Goal: Transaction & Acquisition: Purchase product/service

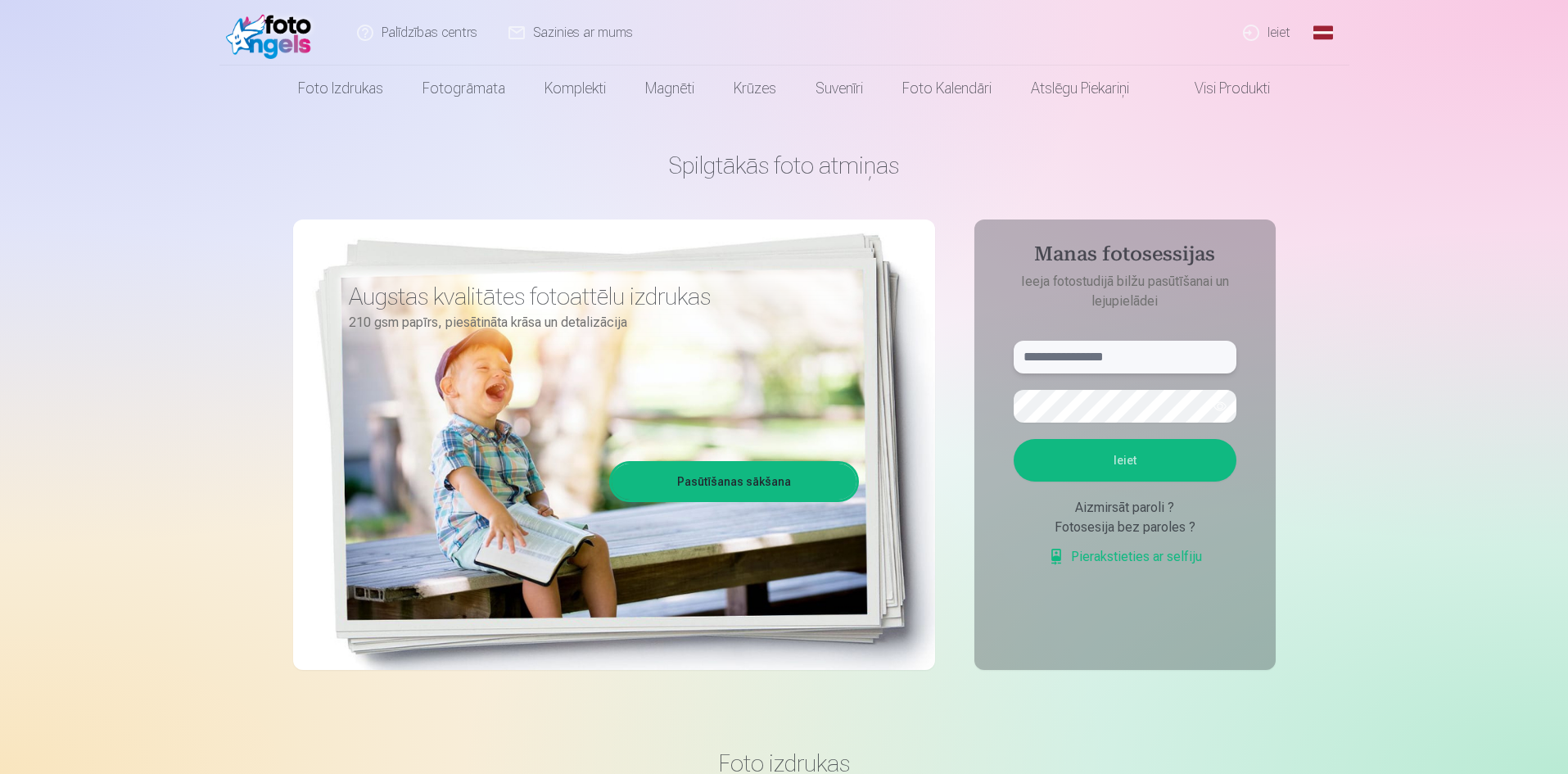
click at [1058, 355] on input "text" at bounding box center [1125, 357] width 222 height 33
click at [1052, 363] on input "**" at bounding box center [1125, 357] width 222 height 33
type input "**********"
click at [1110, 471] on button "Ieiet" at bounding box center [1125, 460] width 222 height 42
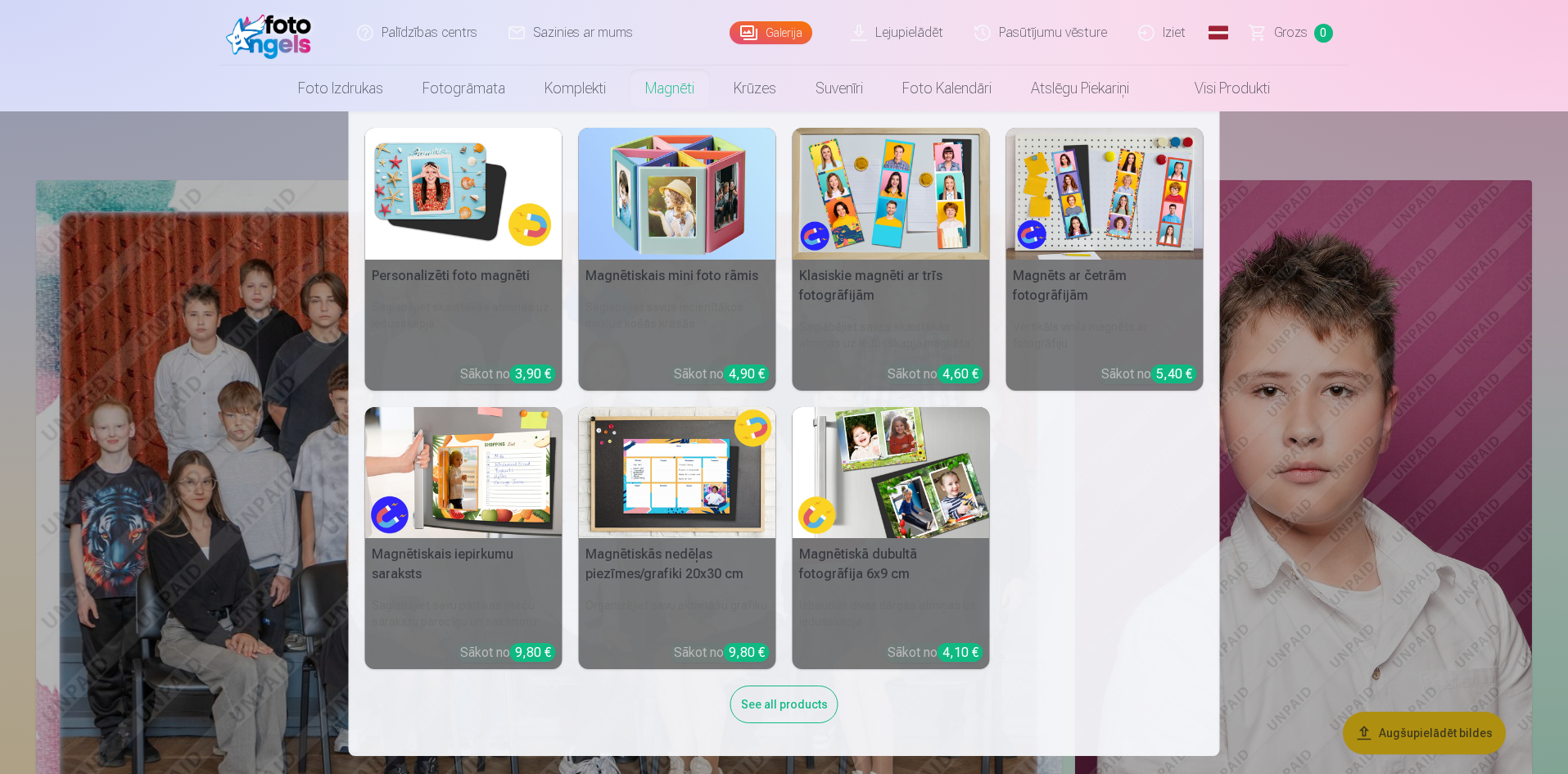
click at [1253, 537] on nav "Personalizēti foto magnēti Saglabājiet skaistākās atmiņas uz ledusskapja Sākot …" at bounding box center [784, 433] width 1568 height 644
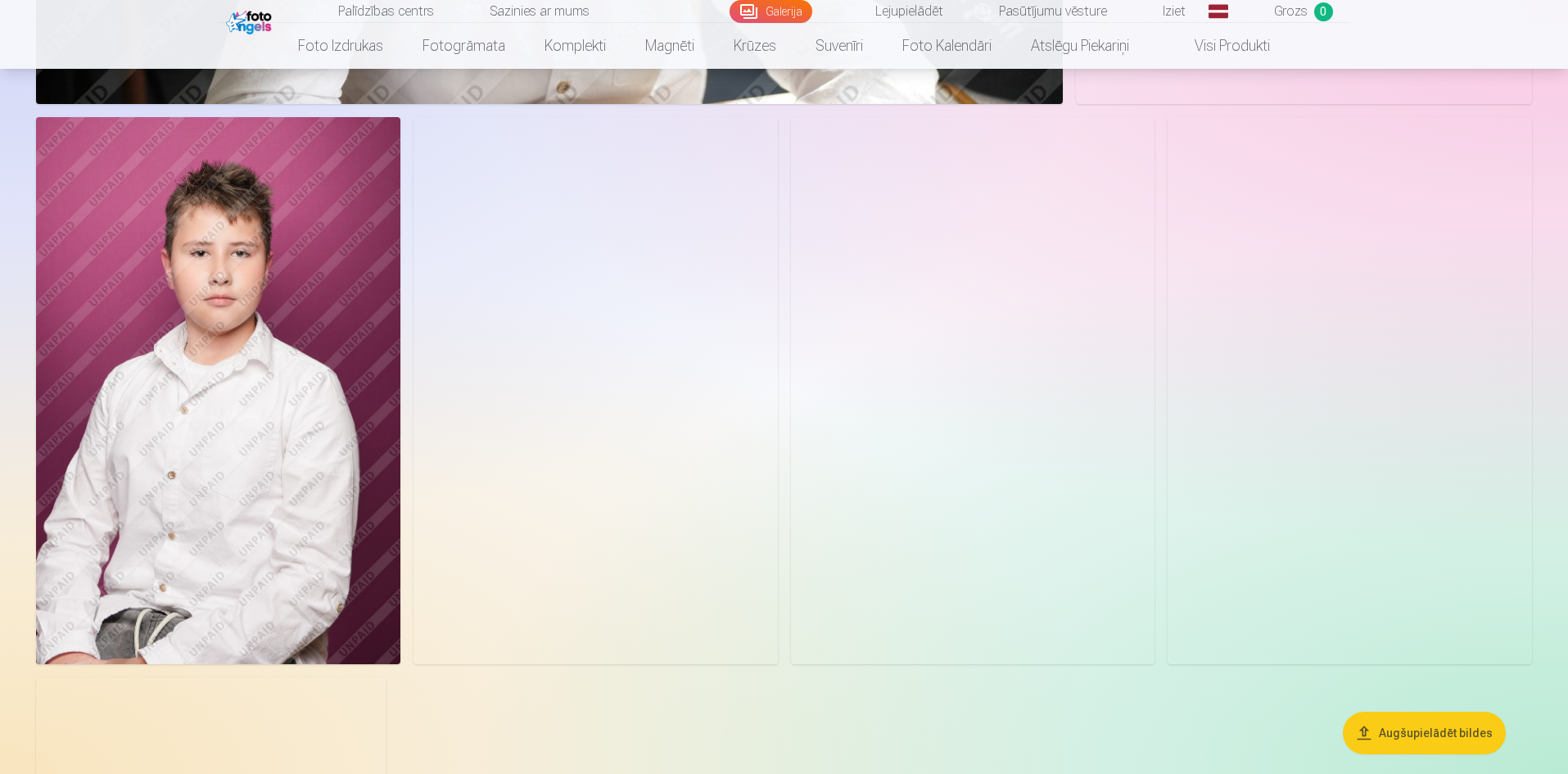
scroll to position [3110, 0]
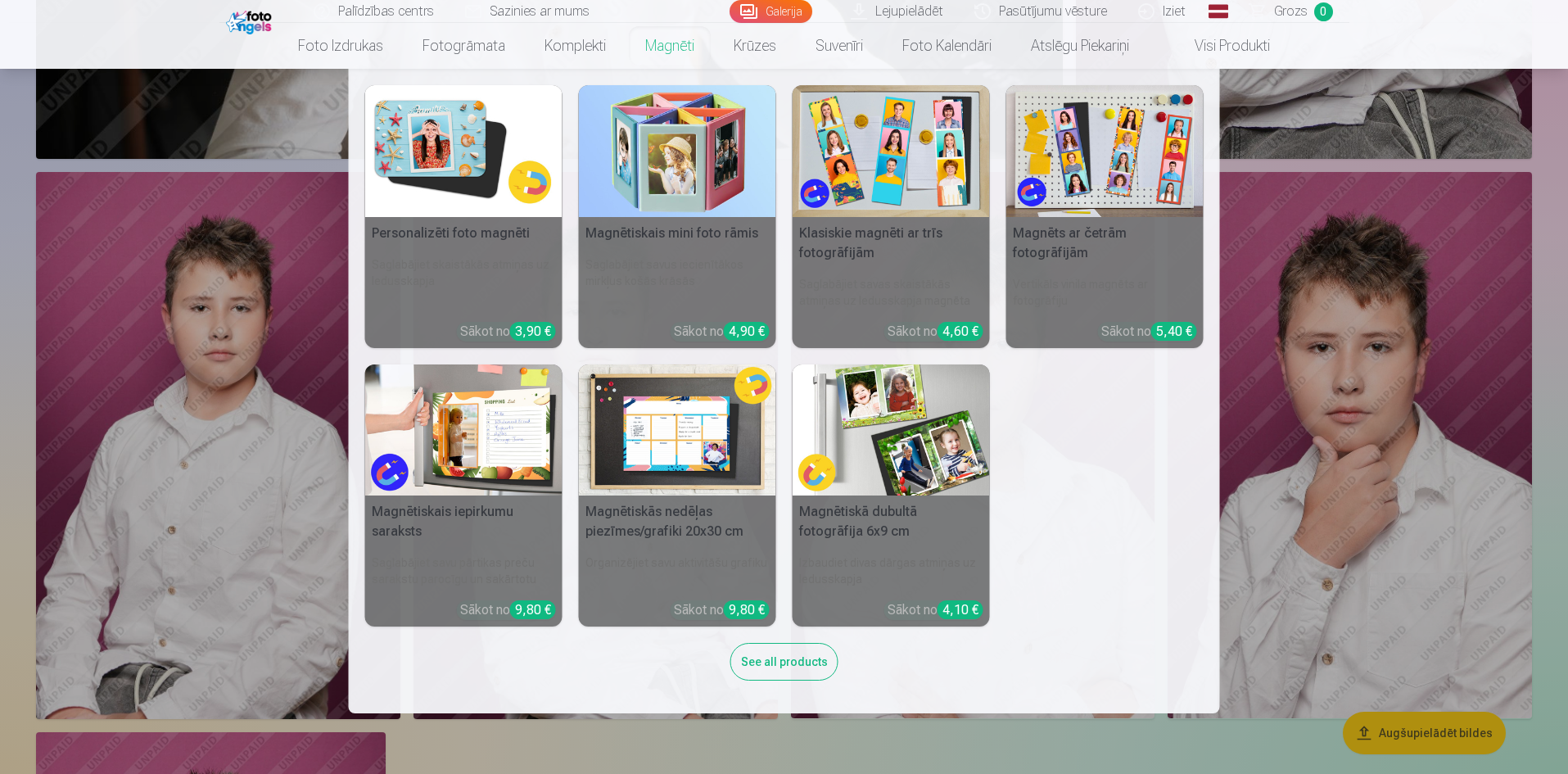
click at [662, 39] on link "Magnēti" at bounding box center [670, 46] width 89 height 46
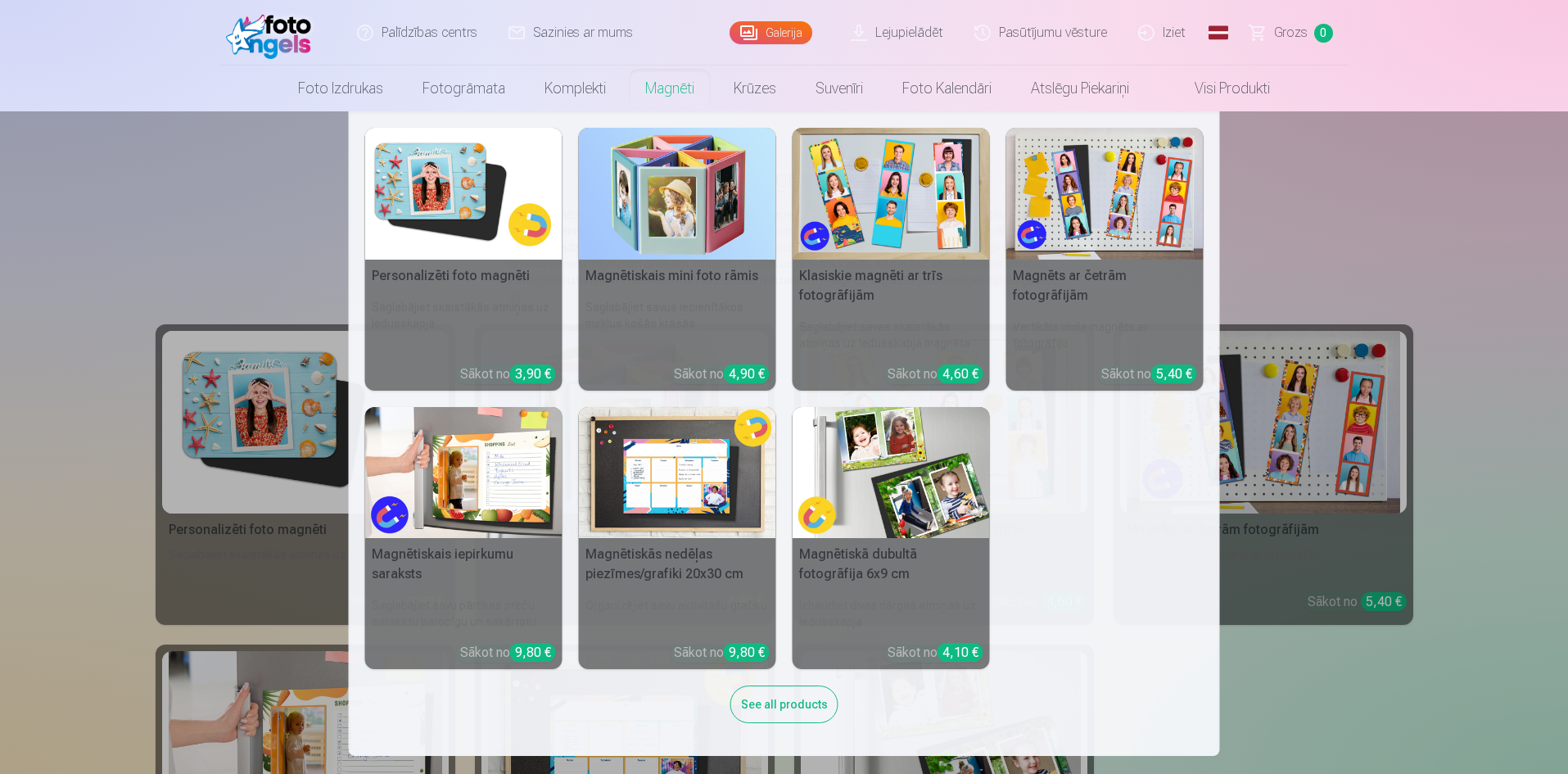
click at [487, 183] on img at bounding box center [463, 194] width 197 height 132
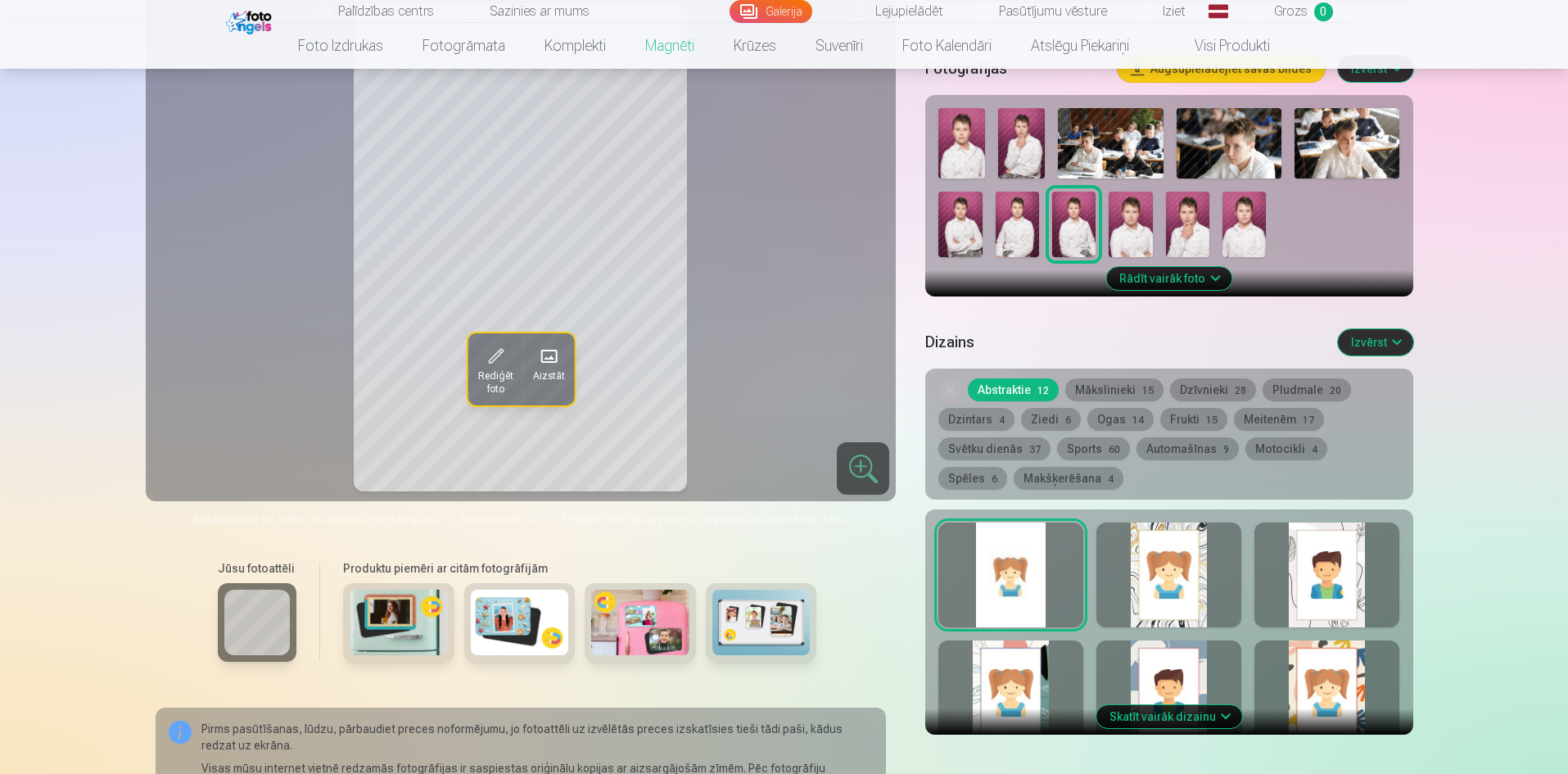
scroll to position [327, 0]
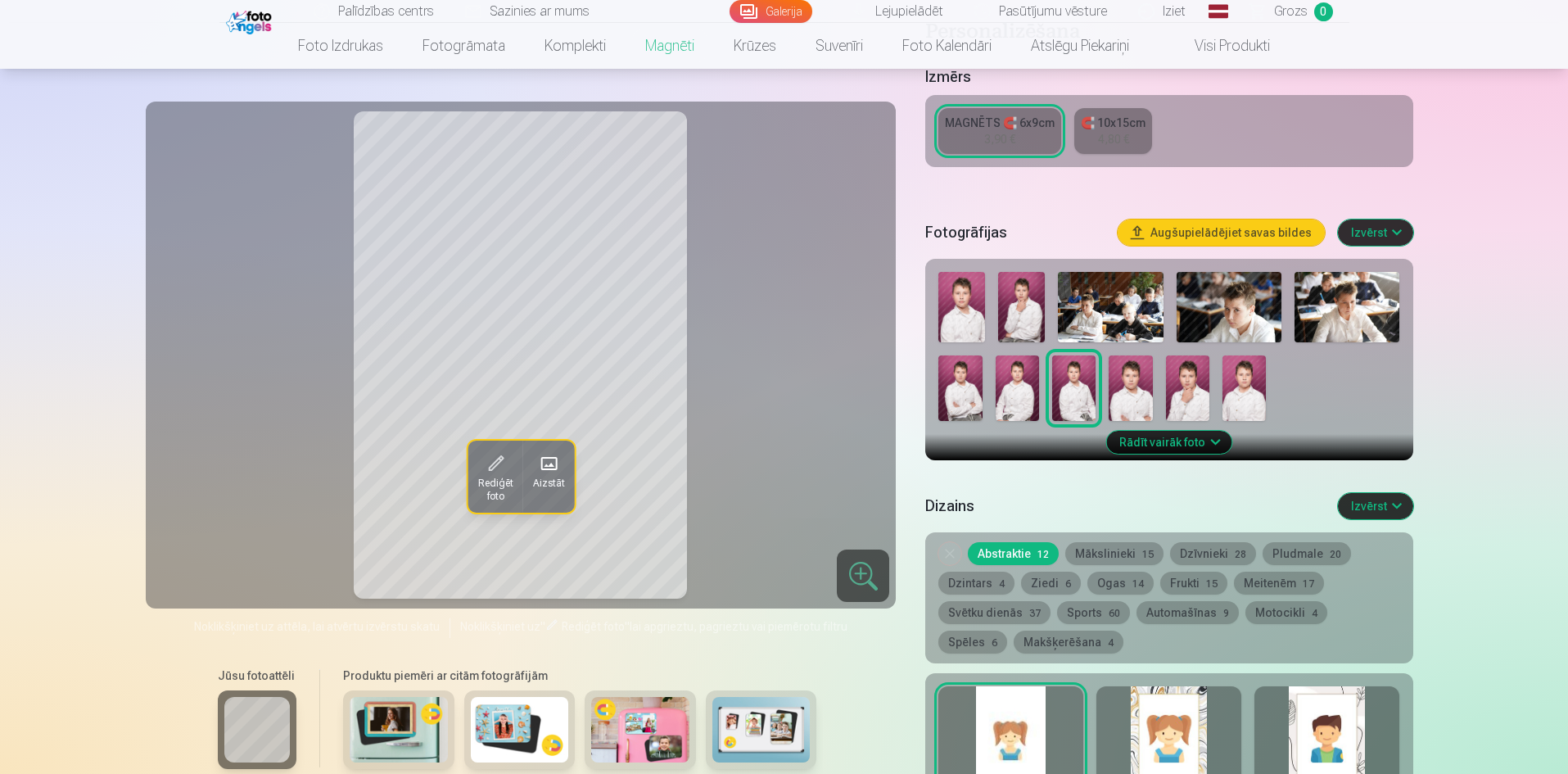
click at [1135, 385] on img at bounding box center [1130, 388] width 43 height 65
click at [1184, 374] on img at bounding box center [1188, 388] width 43 height 65
click at [1117, 380] on img at bounding box center [1130, 388] width 43 height 65
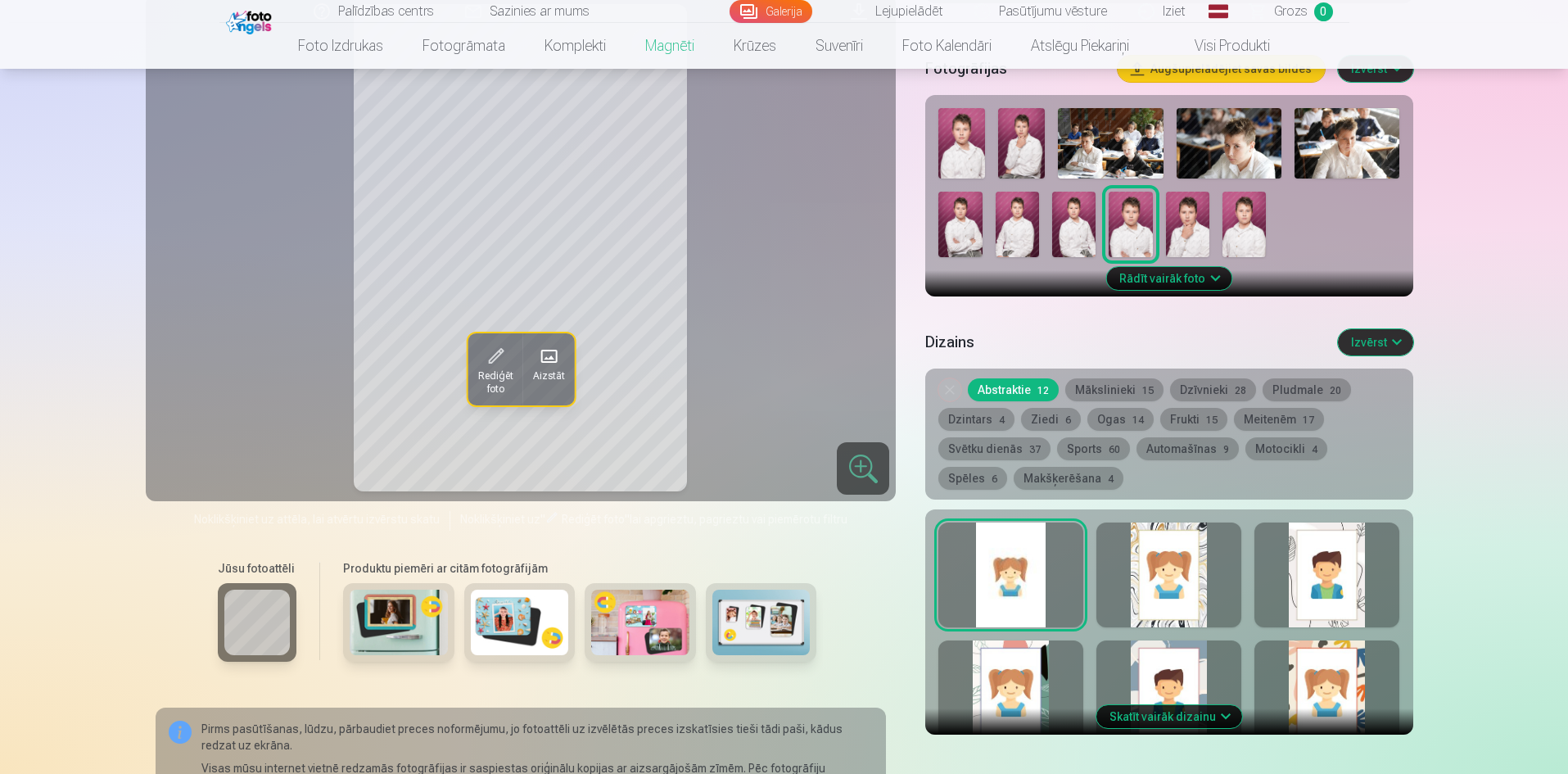
click at [413, 605] on img at bounding box center [399, 623] width 98 height 65
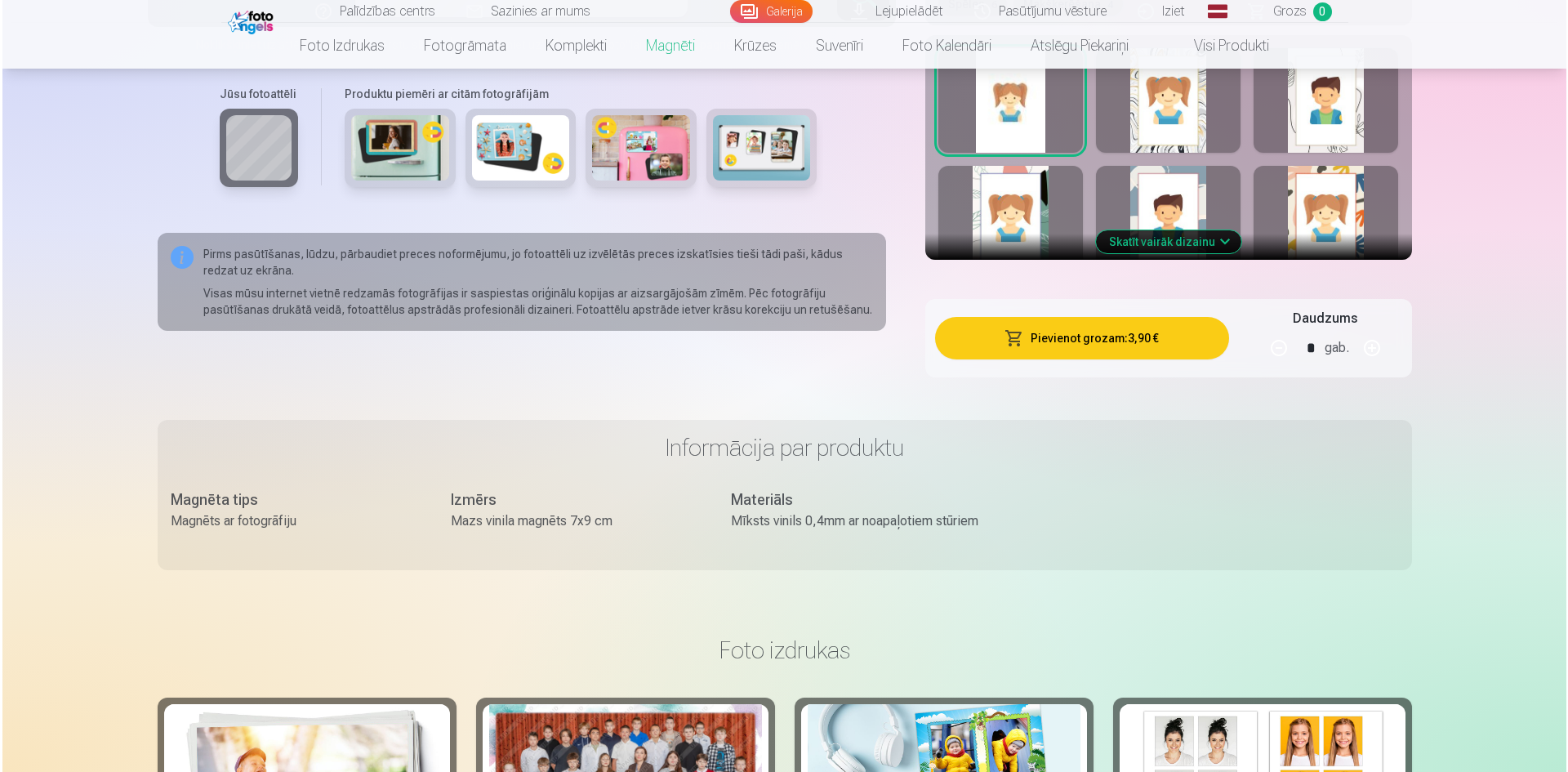
scroll to position [979, 0]
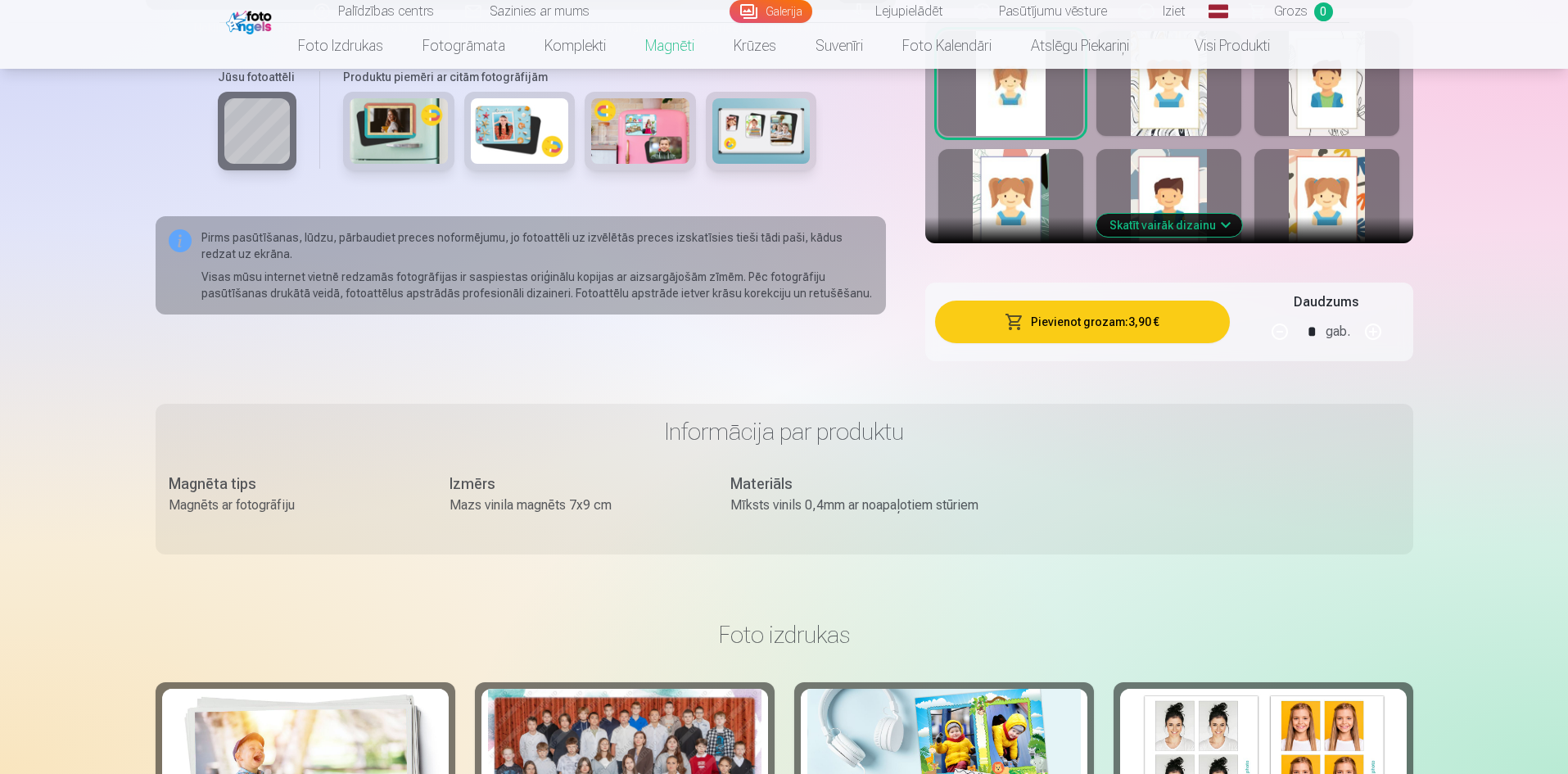
click at [1056, 318] on button "Pievienot grozam : 3,90 €" at bounding box center [1082, 322] width 294 height 42
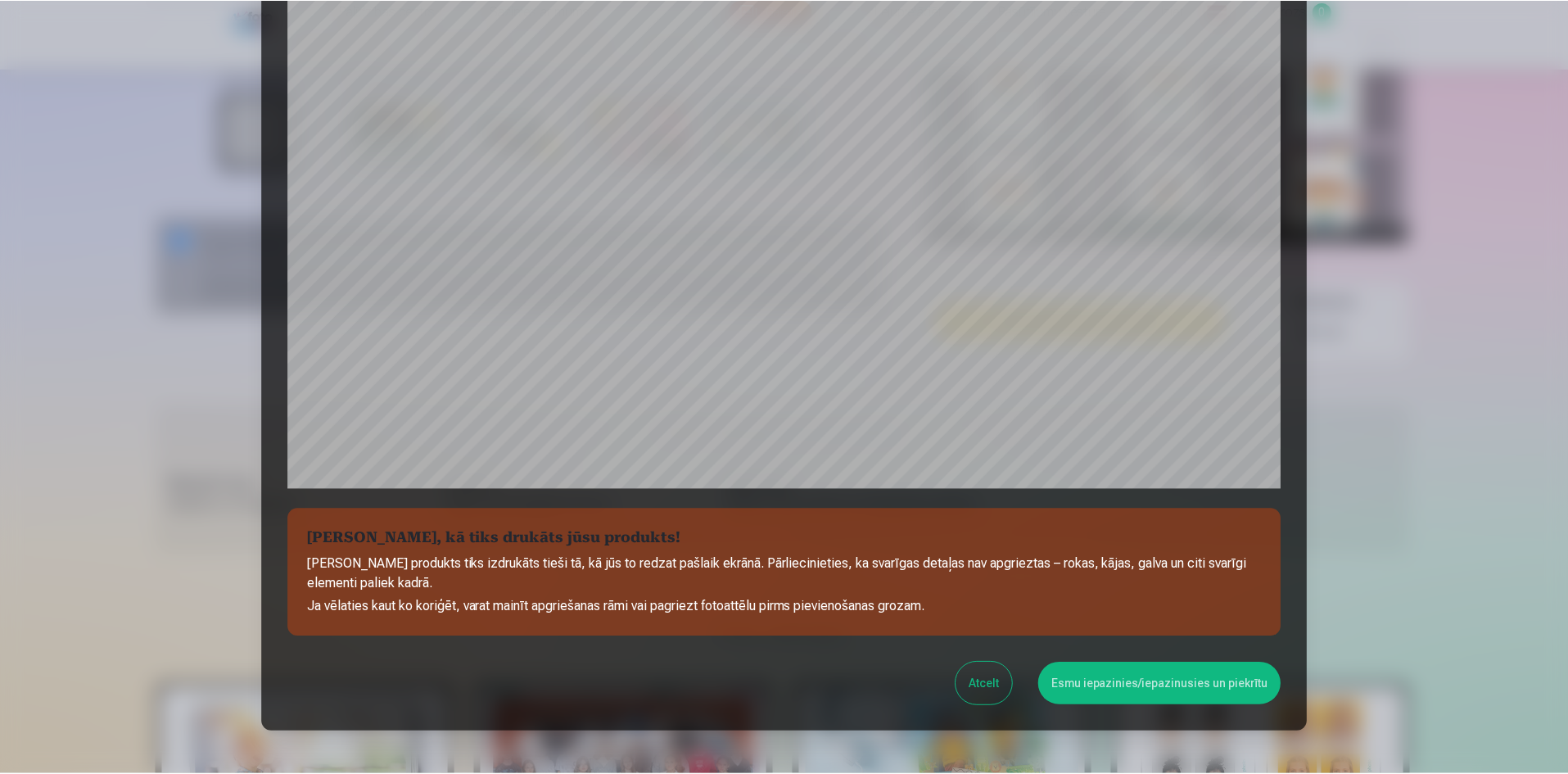
scroll to position [327, 0]
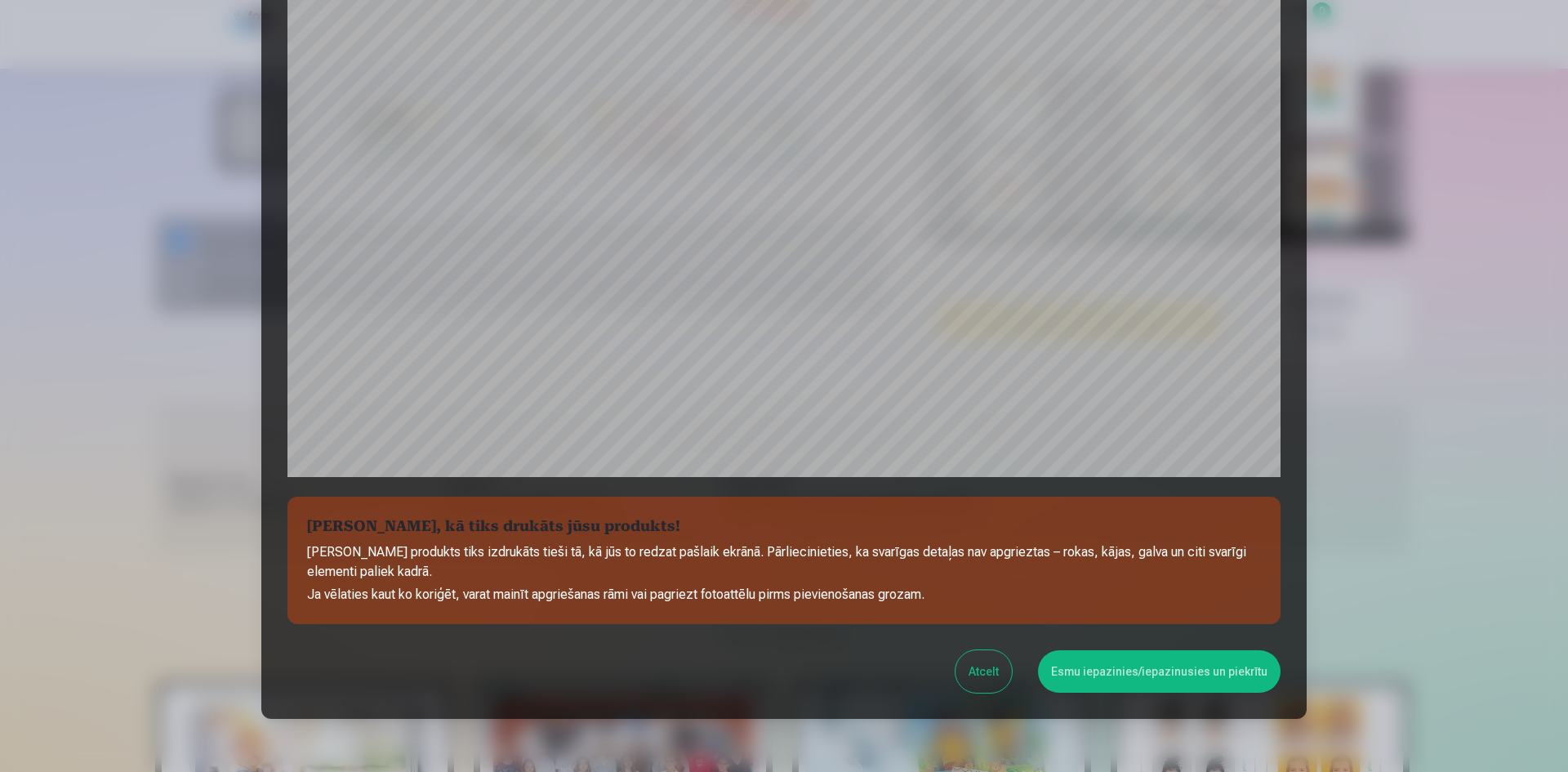
drag, startPoint x: 996, startPoint y: 681, endPoint x: 994, endPoint y: 692, distance: 11.2
click at [993, 688] on button "Atcelt" at bounding box center [983, 671] width 57 height 42
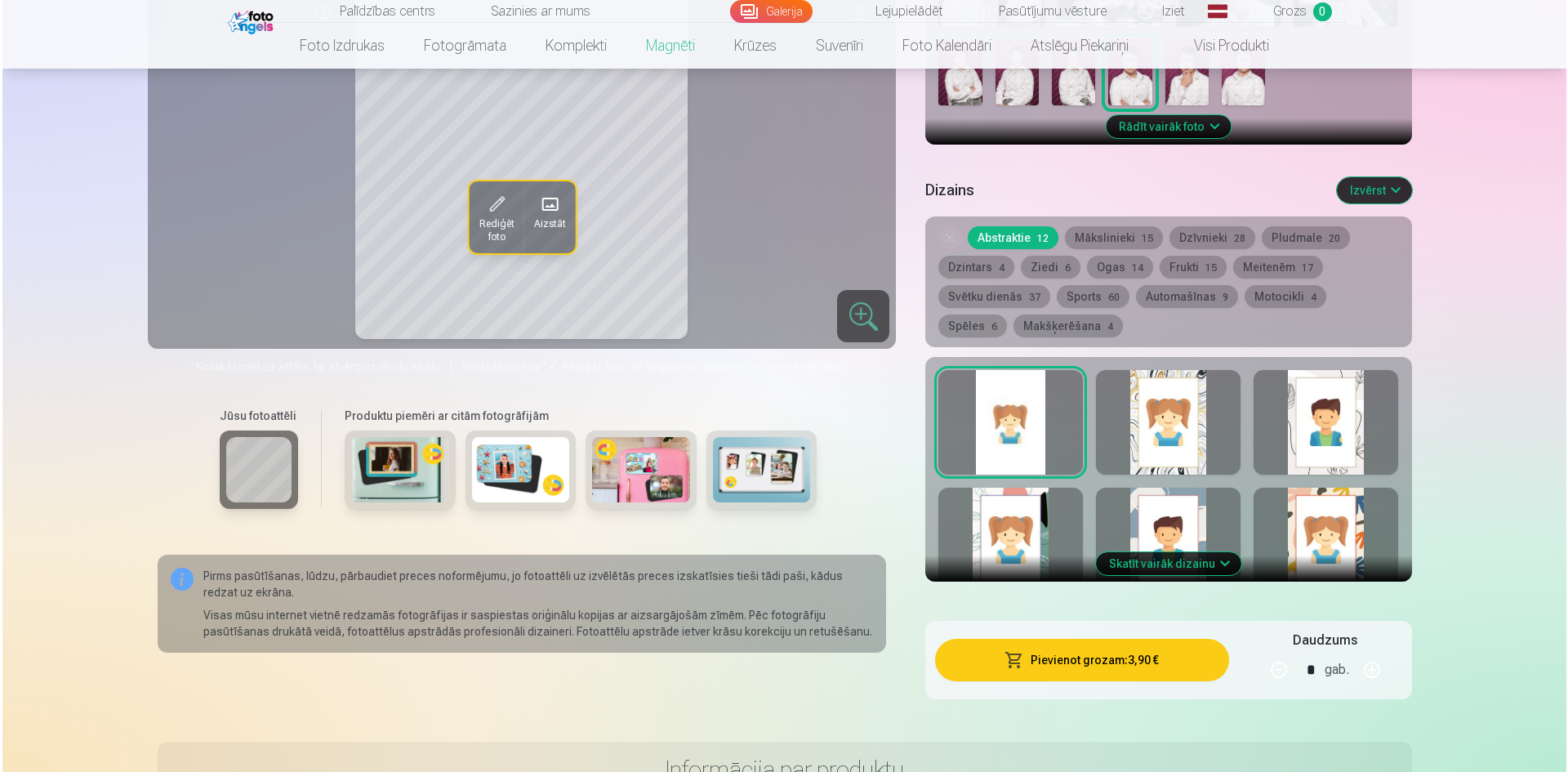
scroll to position [816, 0]
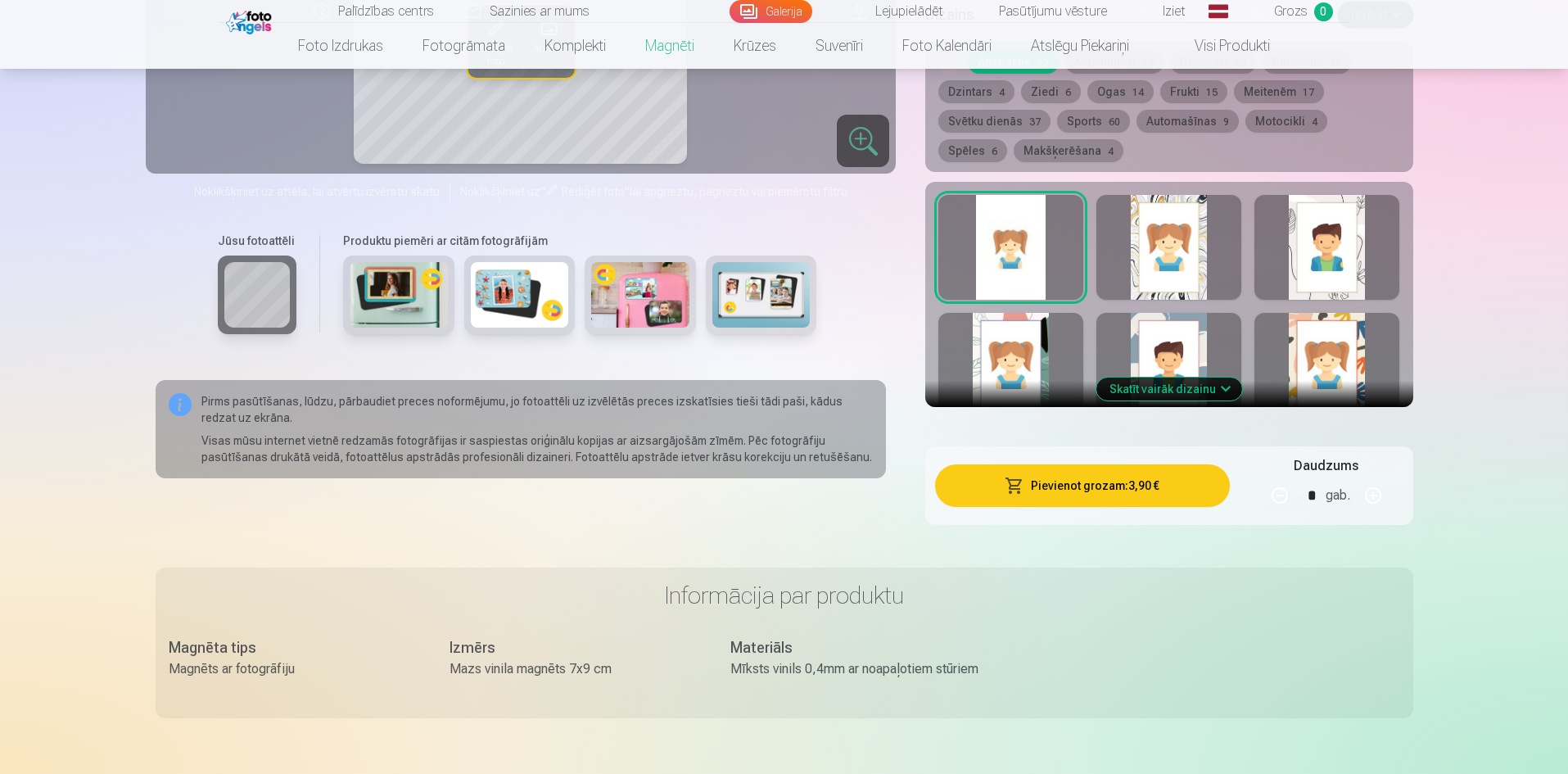
click at [1375, 479] on button "button" at bounding box center [1373, 495] width 39 height 39
type input "*"
click at [1085, 474] on button "Pievienot grozam : 7,80 €" at bounding box center [1082, 485] width 294 height 42
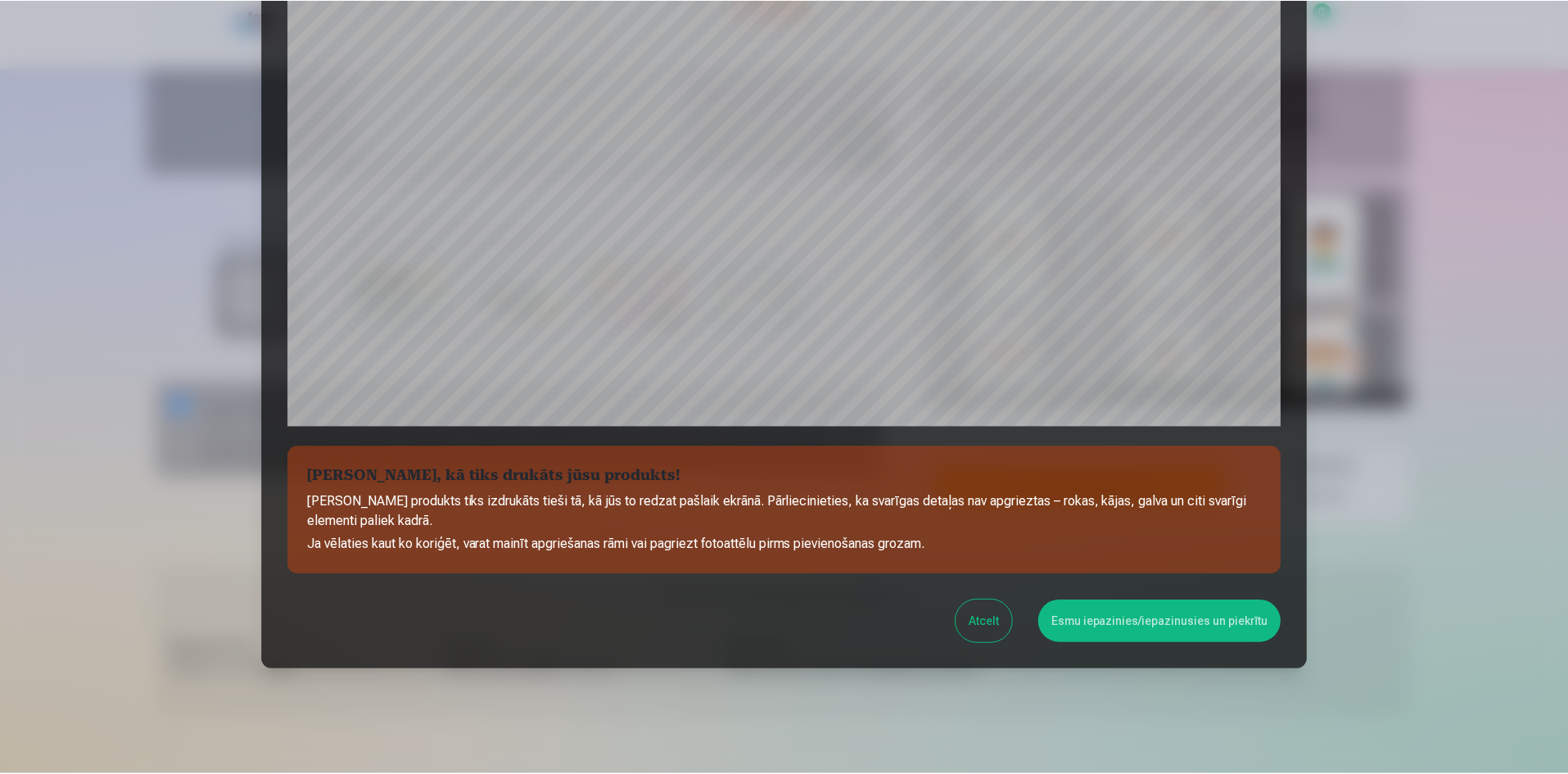
scroll to position [405, 0]
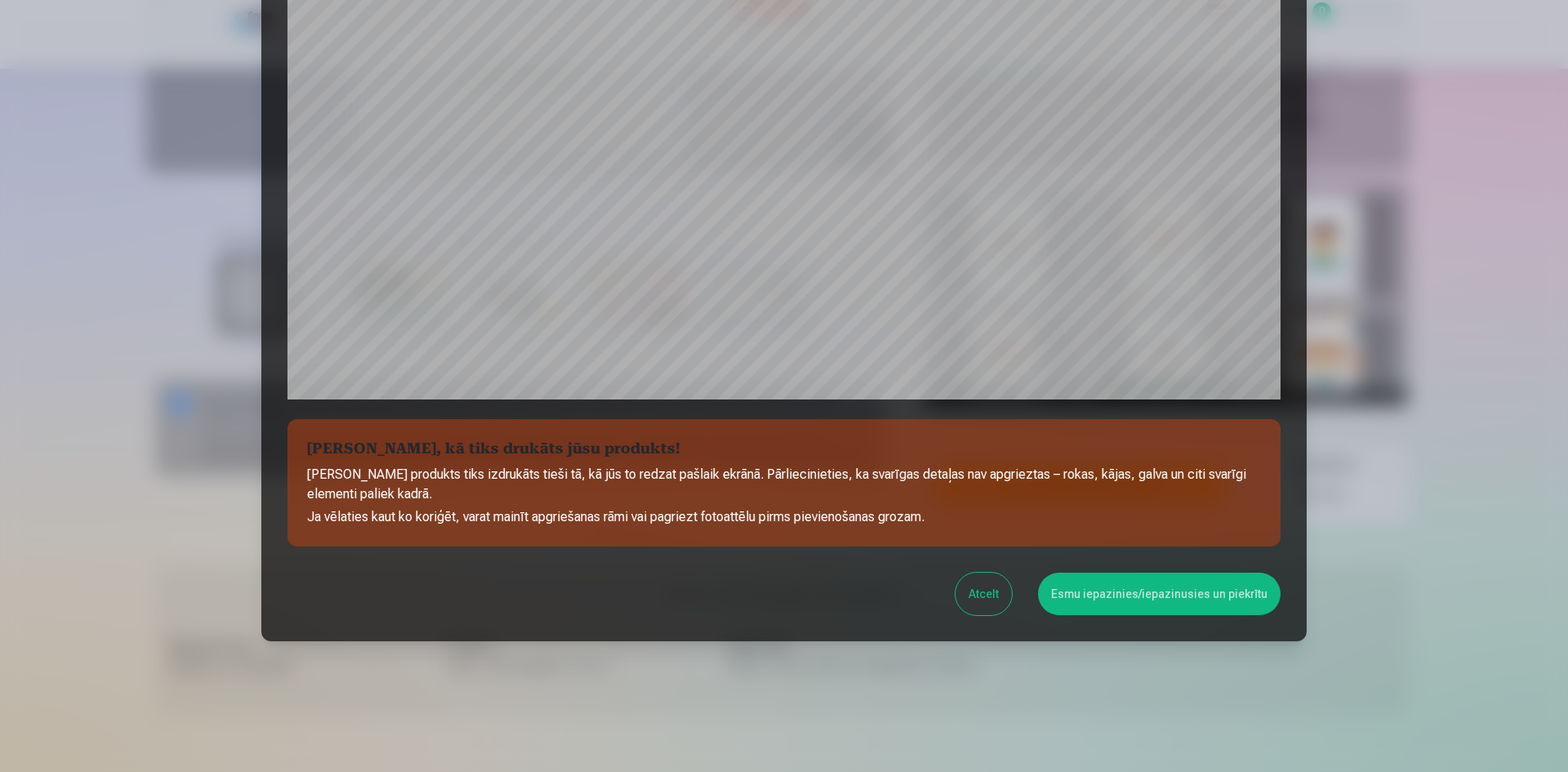
click at [1087, 599] on button "Esmu iepazinies/iepazinusies un piekrītu" at bounding box center [1159, 593] width 243 height 42
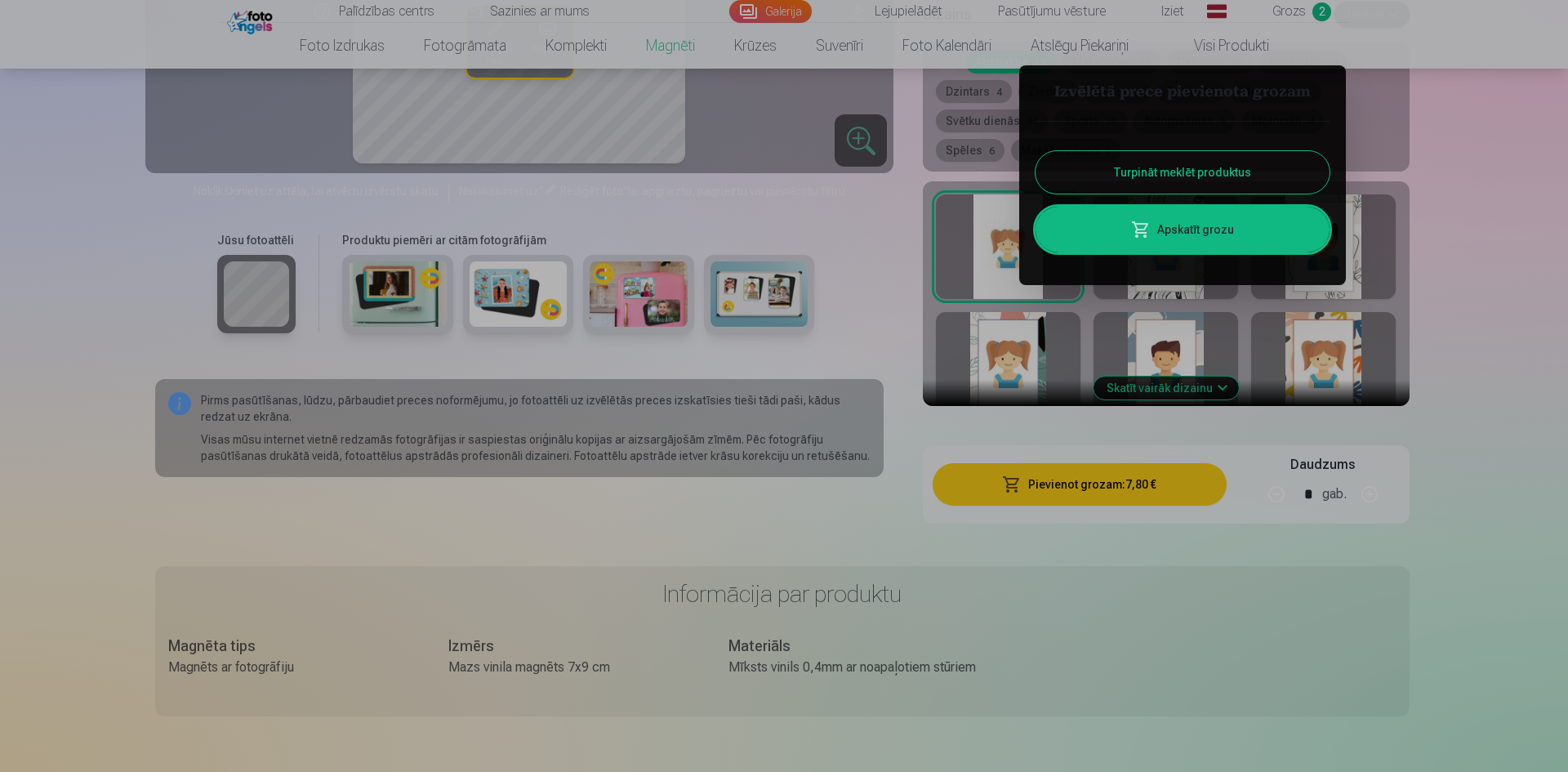
click at [1435, 551] on div at bounding box center [784, 386] width 1568 height 772
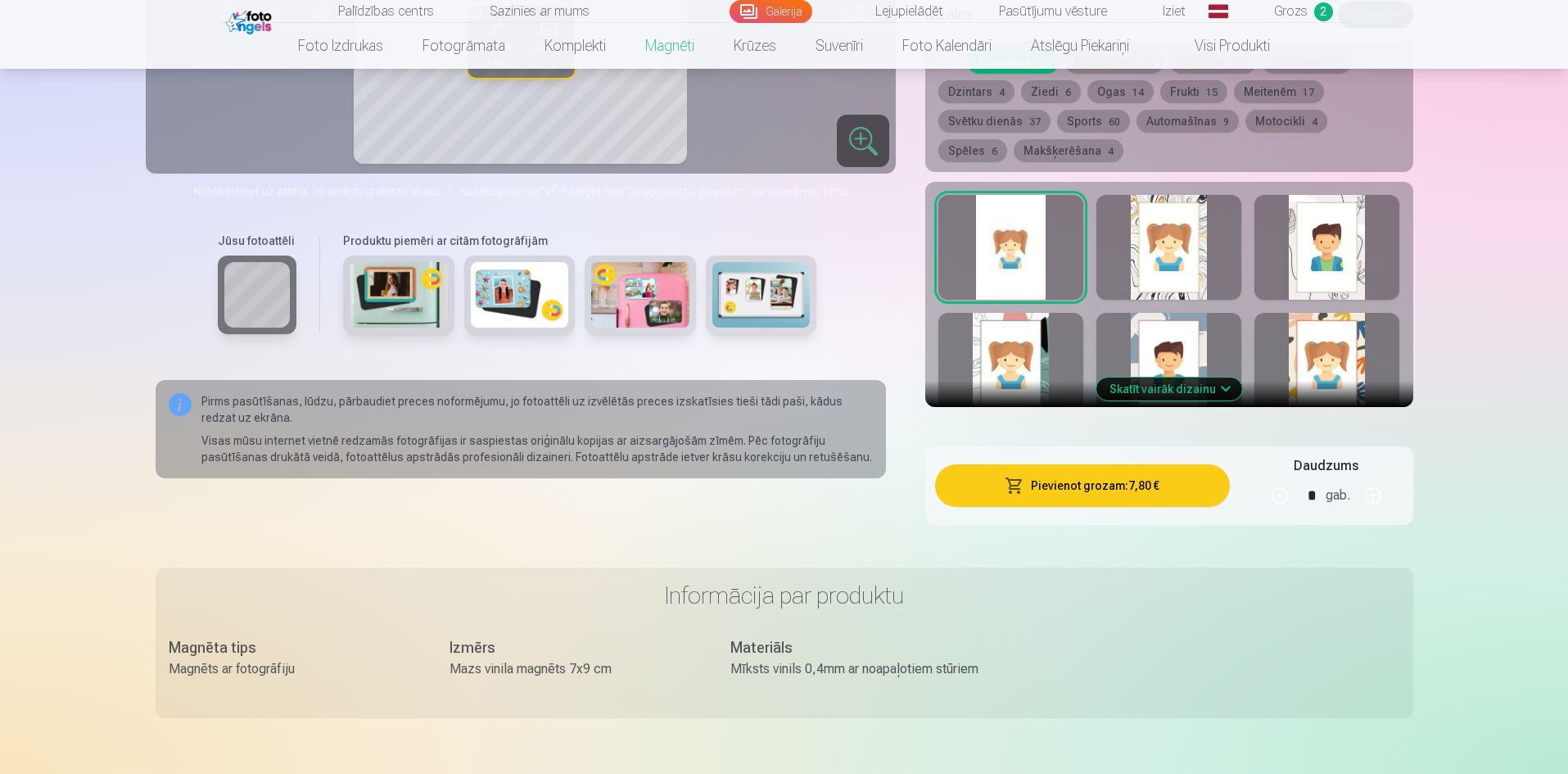
scroll to position [0, 0]
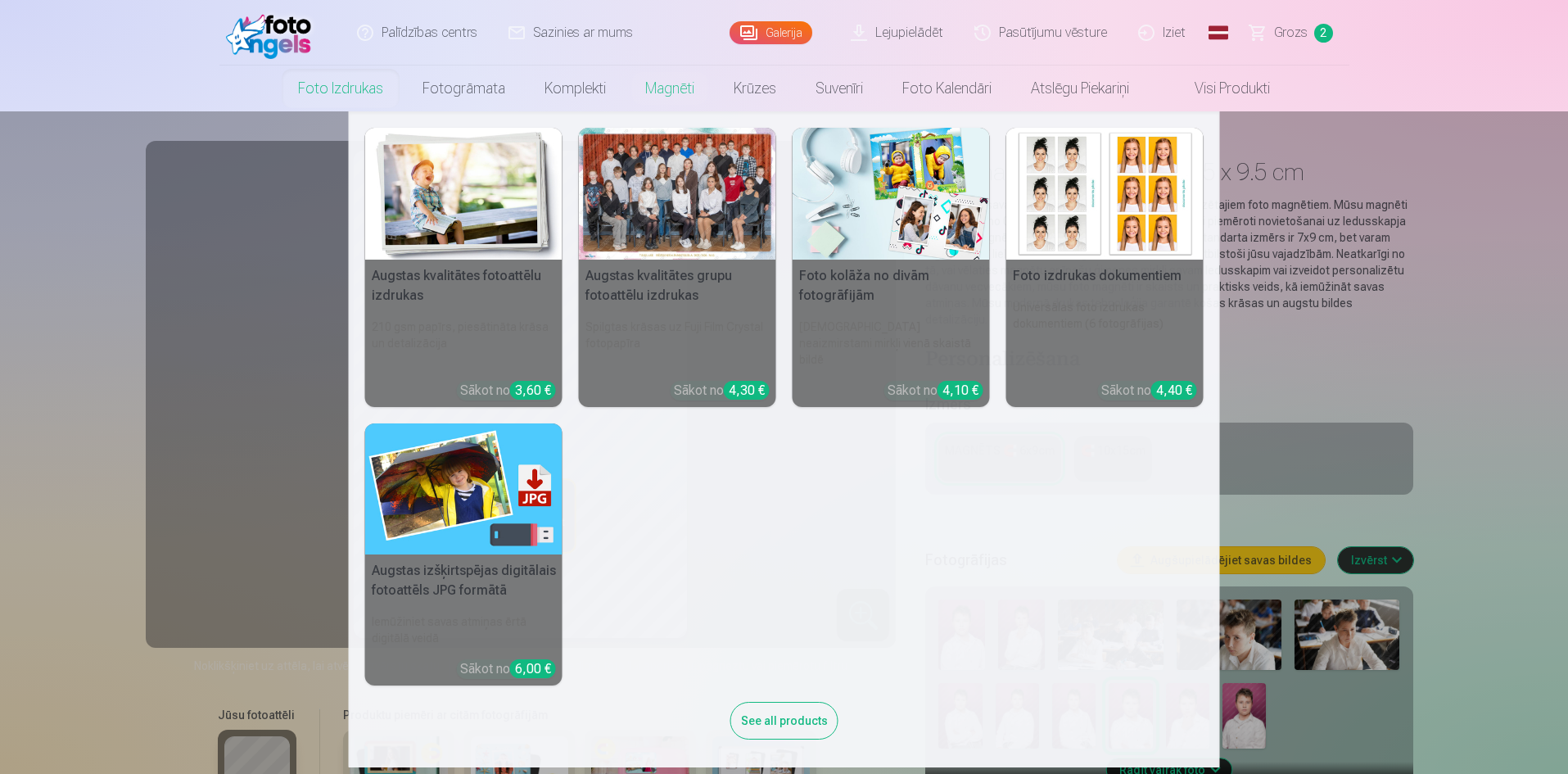
click at [670, 225] on div at bounding box center [677, 194] width 197 height 132
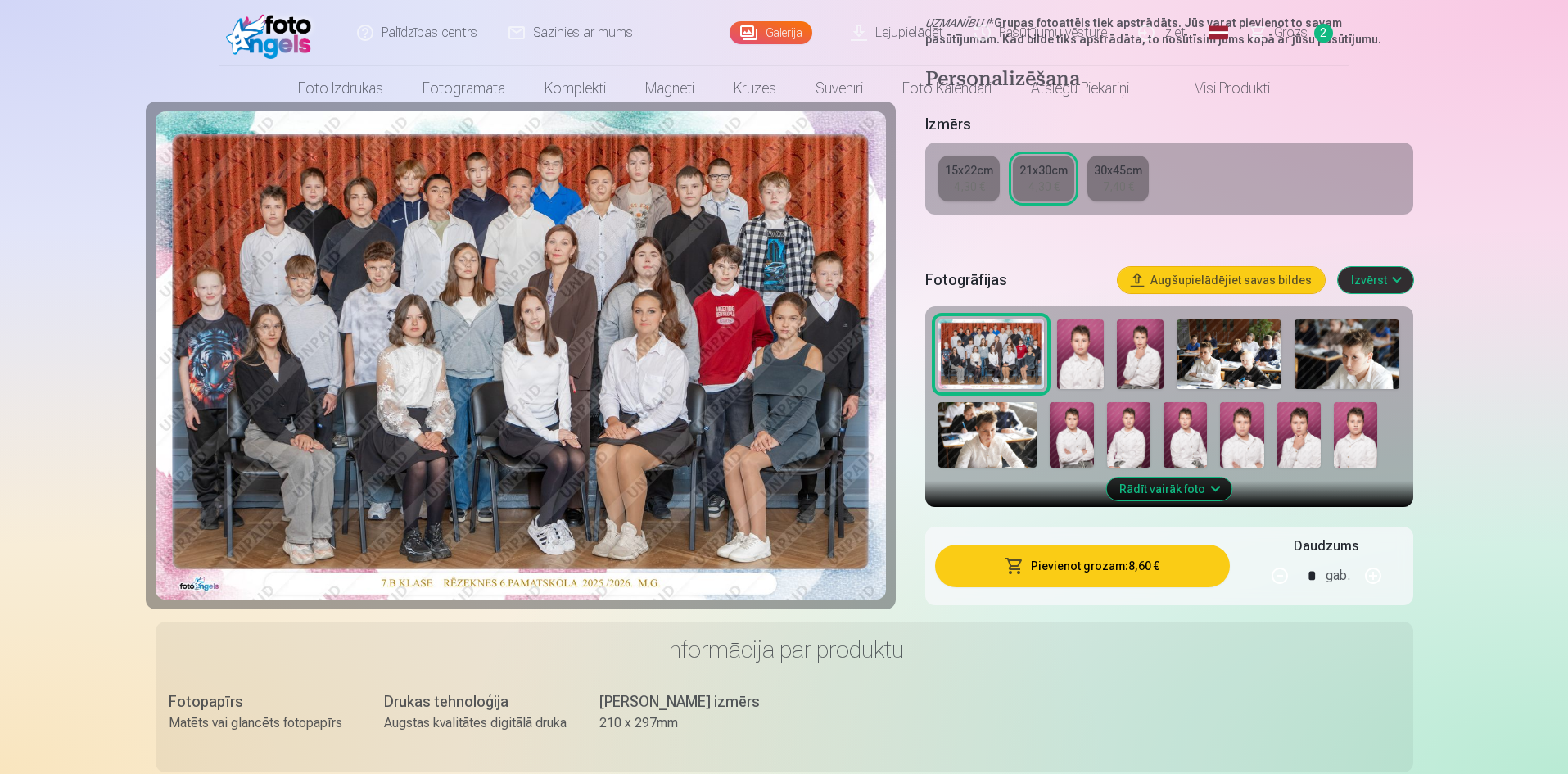
scroll to position [655, 0]
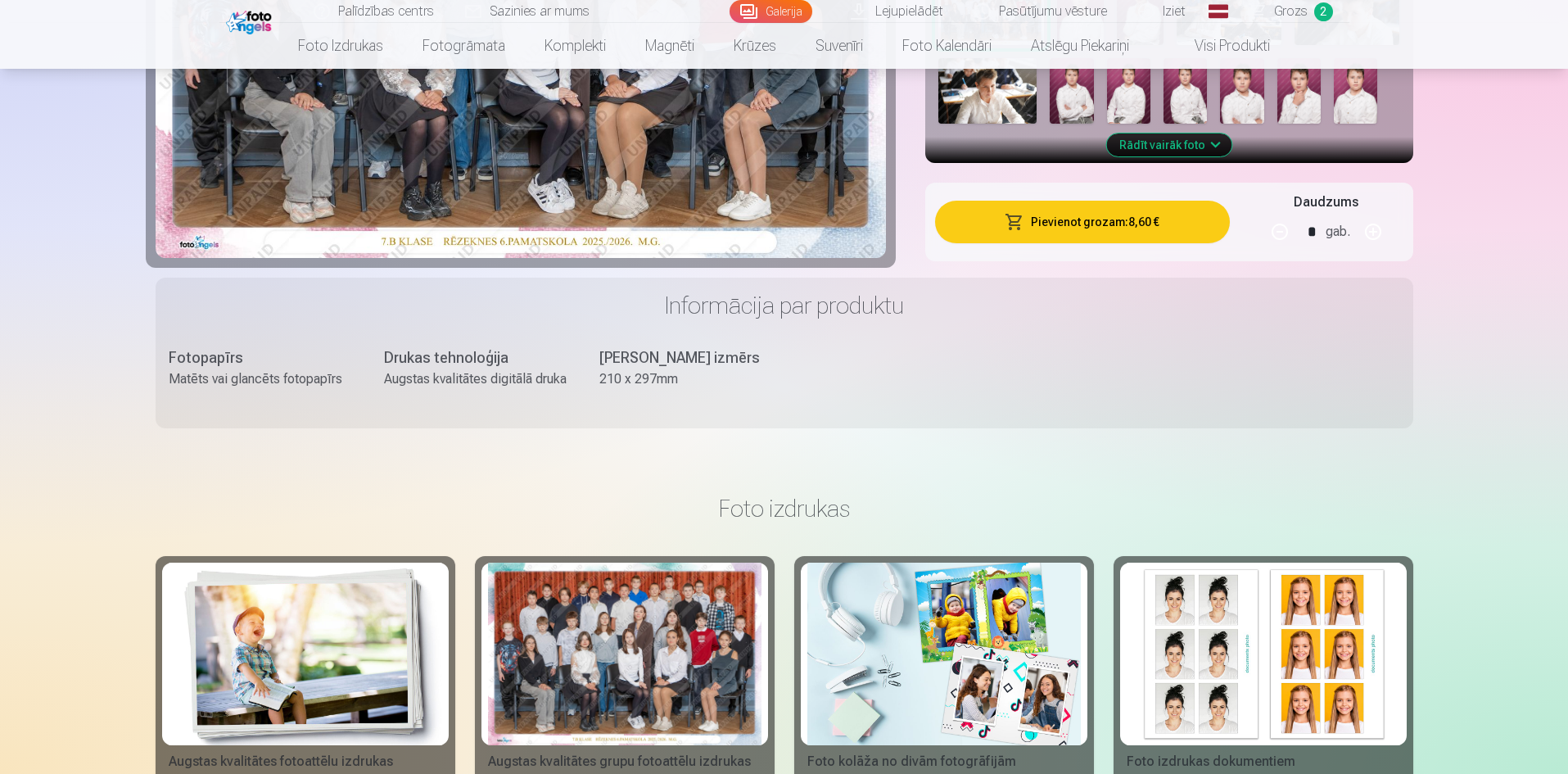
drag, startPoint x: 1282, startPoint y: 235, endPoint x: 1261, endPoint y: 244, distance: 22.8
click at [1277, 238] on button "button" at bounding box center [1280, 231] width 39 height 39
type input "*"
click at [1062, 221] on button "Pievienot grozam : 4,30 €" at bounding box center [1082, 221] width 294 height 42
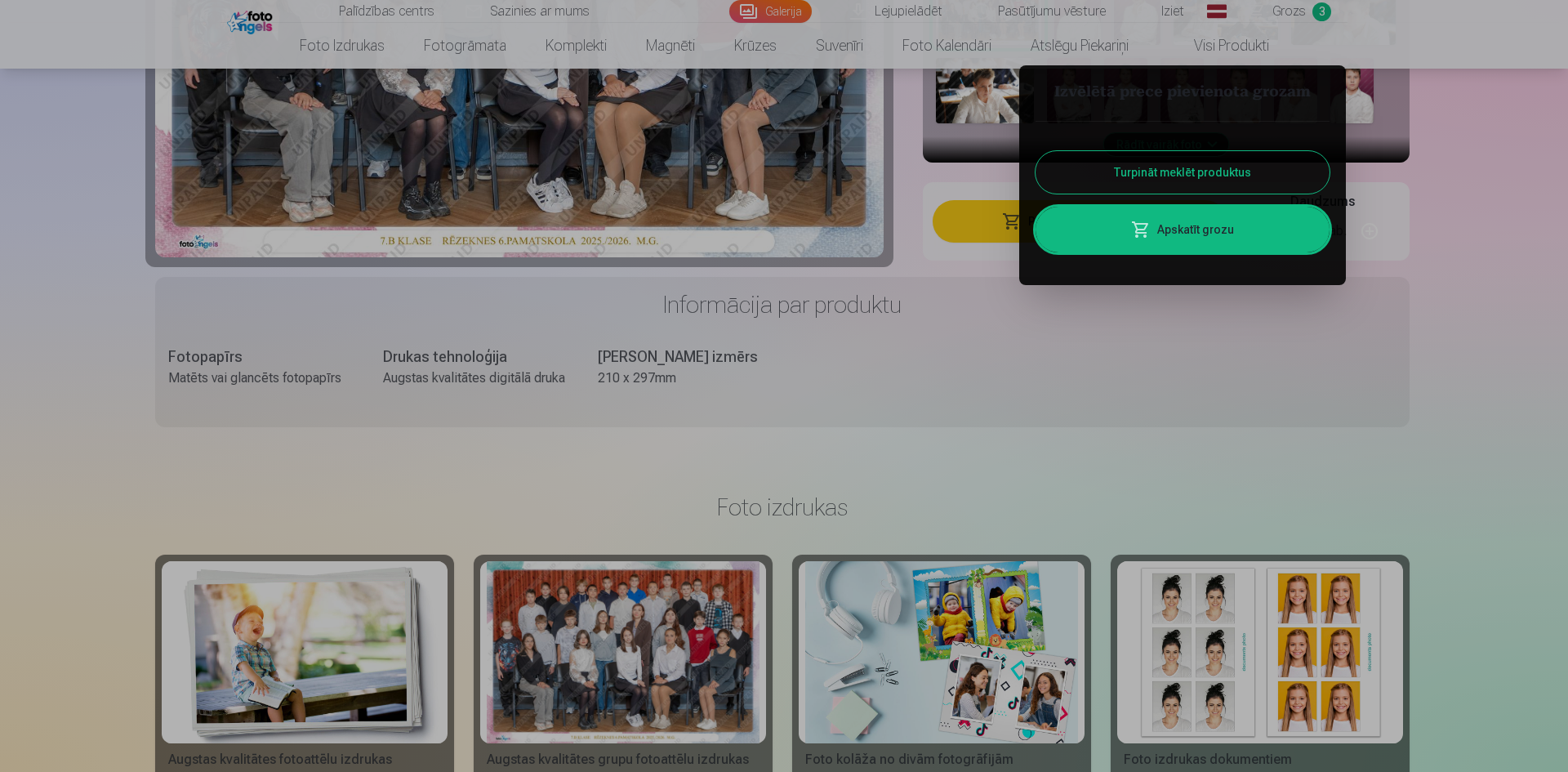
click at [1117, 163] on button "Turpināt meklēt produktus" at bounding box center [1182, 172] width 294 height 42
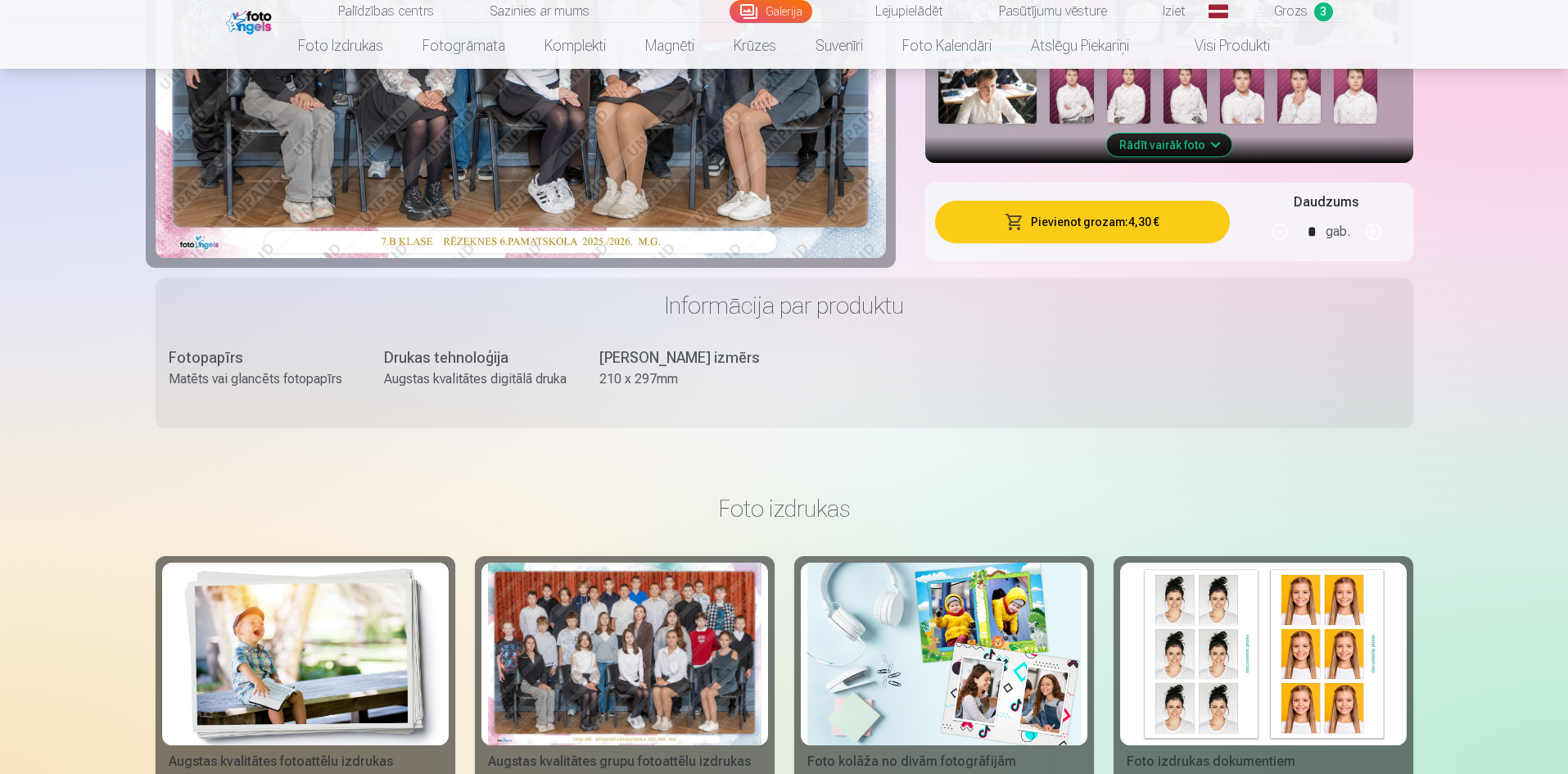
scroll to position [982, 0]
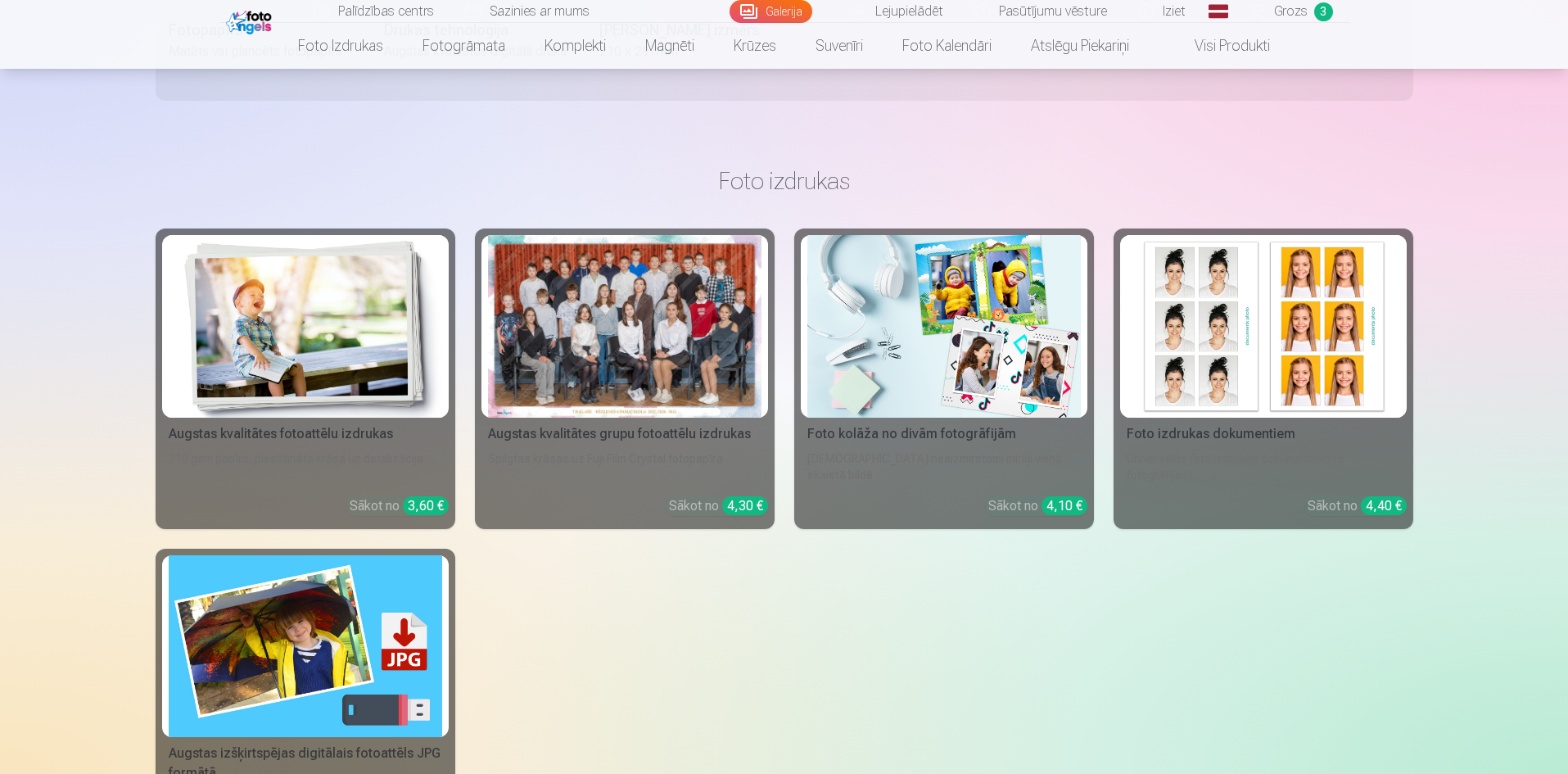
click at [1183, 358] on img at bounding box center [1264, 326] width 274 height 183
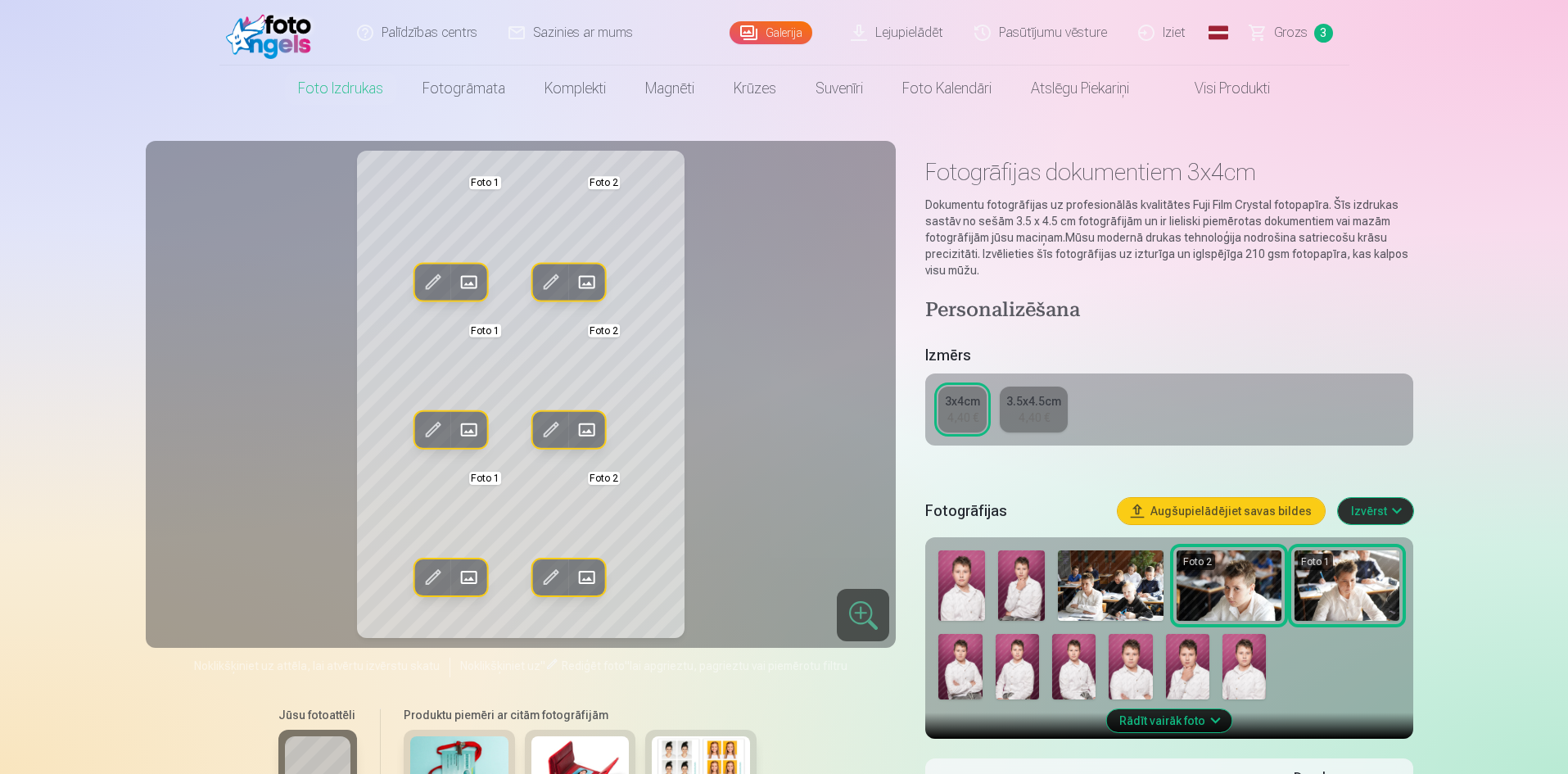
click at [973, 583] on img at bounding box center [961, 584] width 46 height 70
click at [970, 658] on img at bounding box center [959, 666] width 43 height 65
click at [1114, 602] on img at bounding box center [1111, 584] width 105 height 70
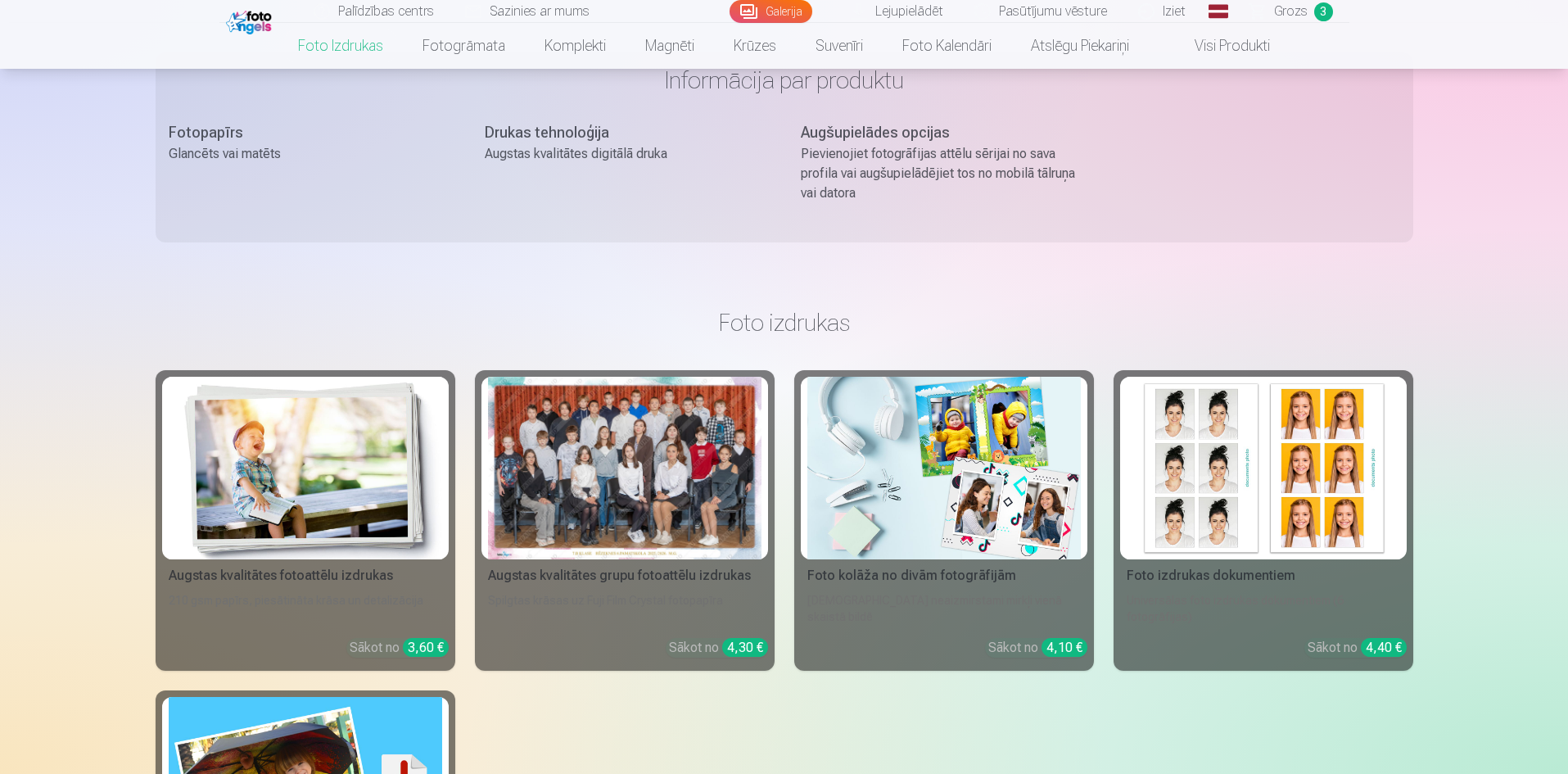
scroll to position [982, 0]
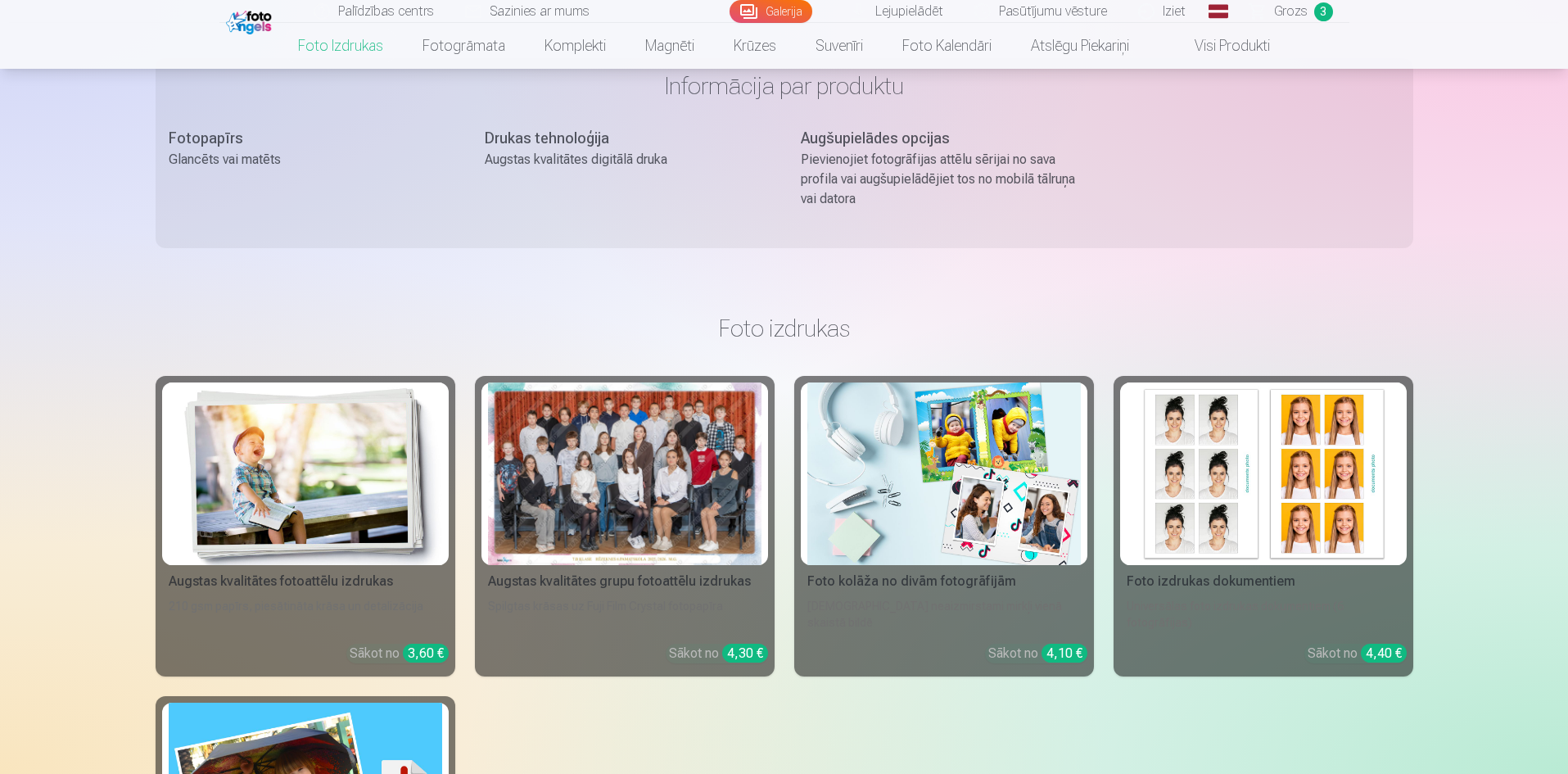
click at [352, 500] on img at bounding box center [305, 474] width 274 height 183
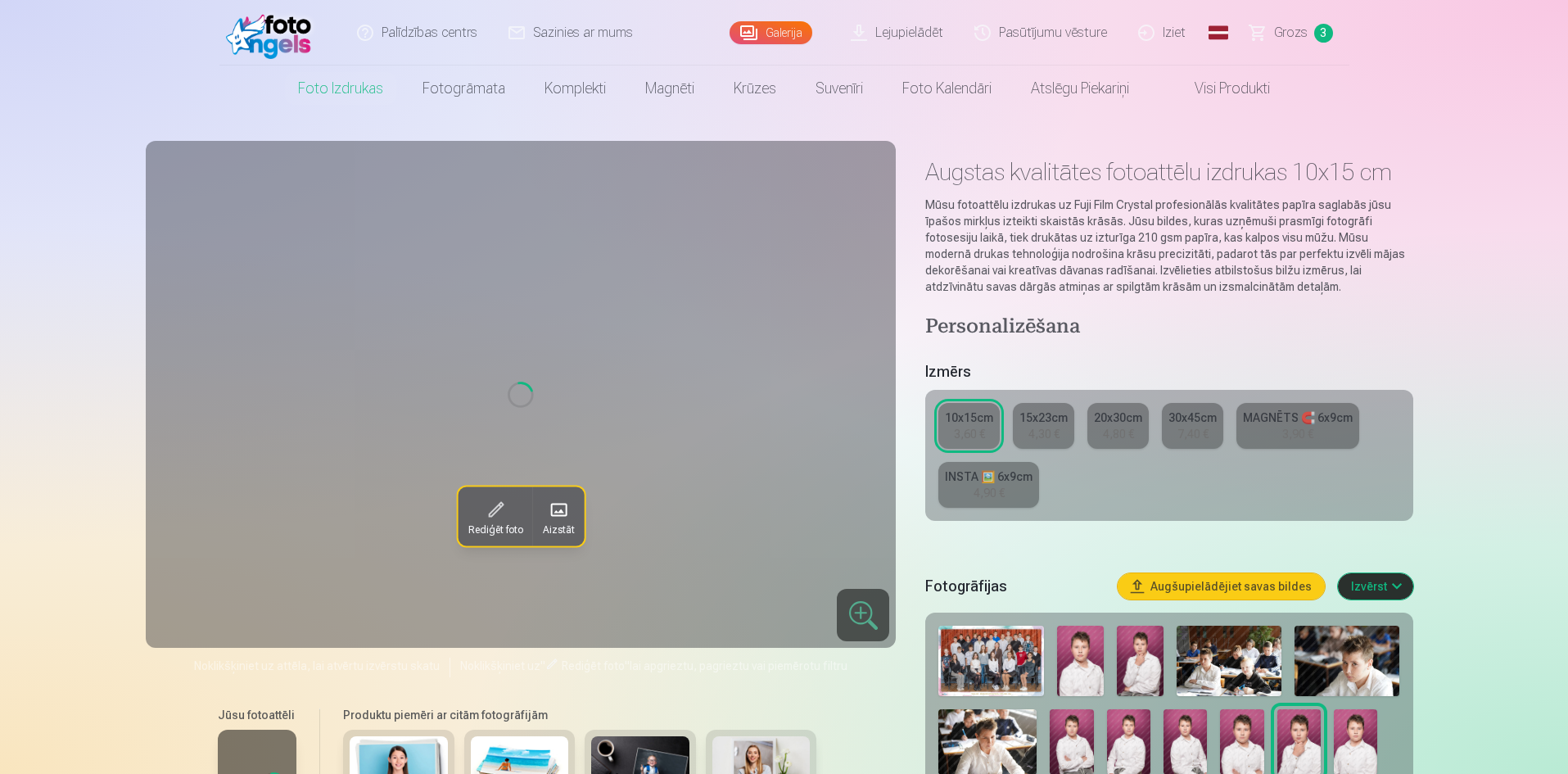
click at [1090, 650] on img at bounding box center [1081, 660] width 46 height 70
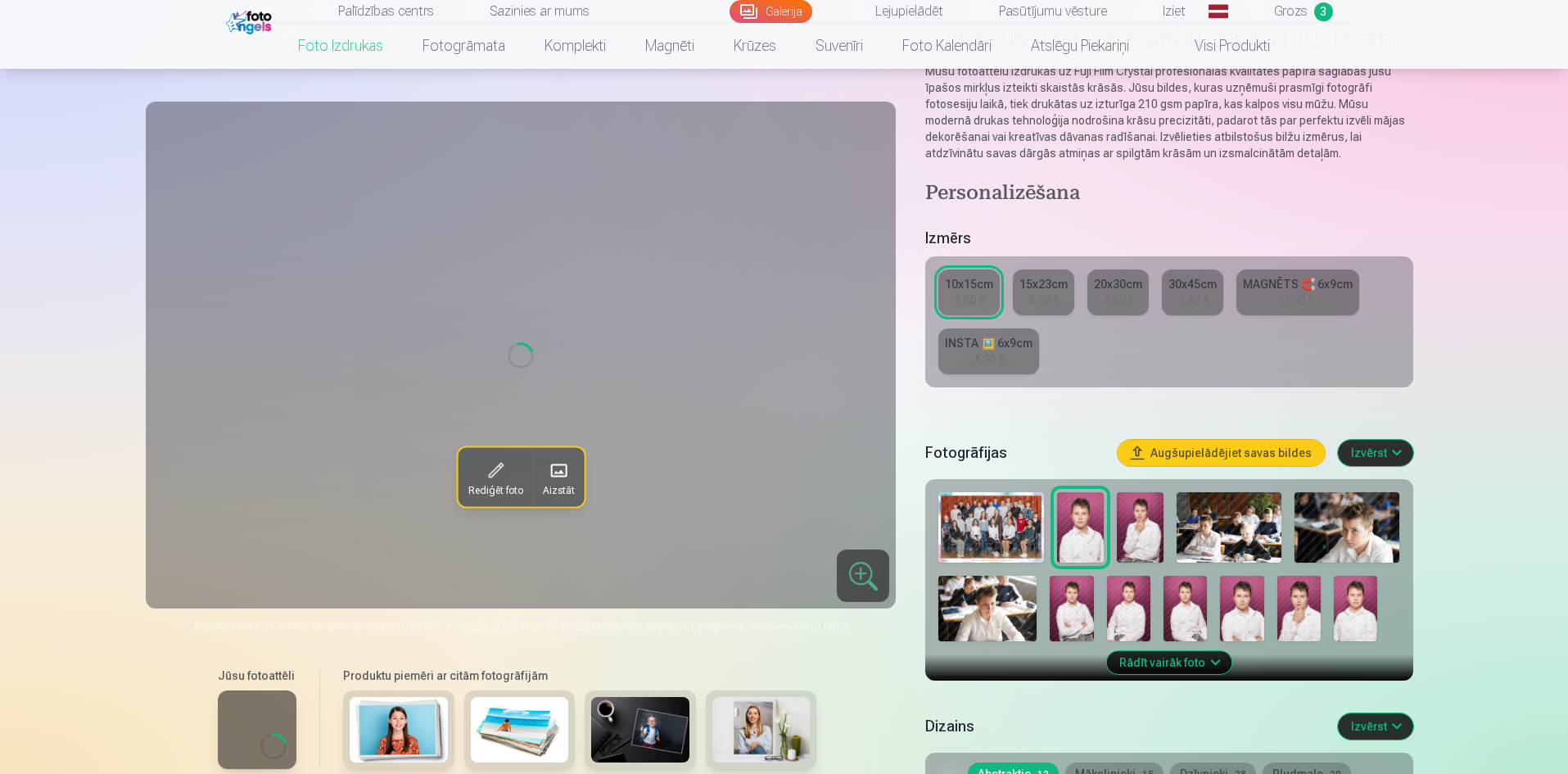
scroll to position [327, 0]
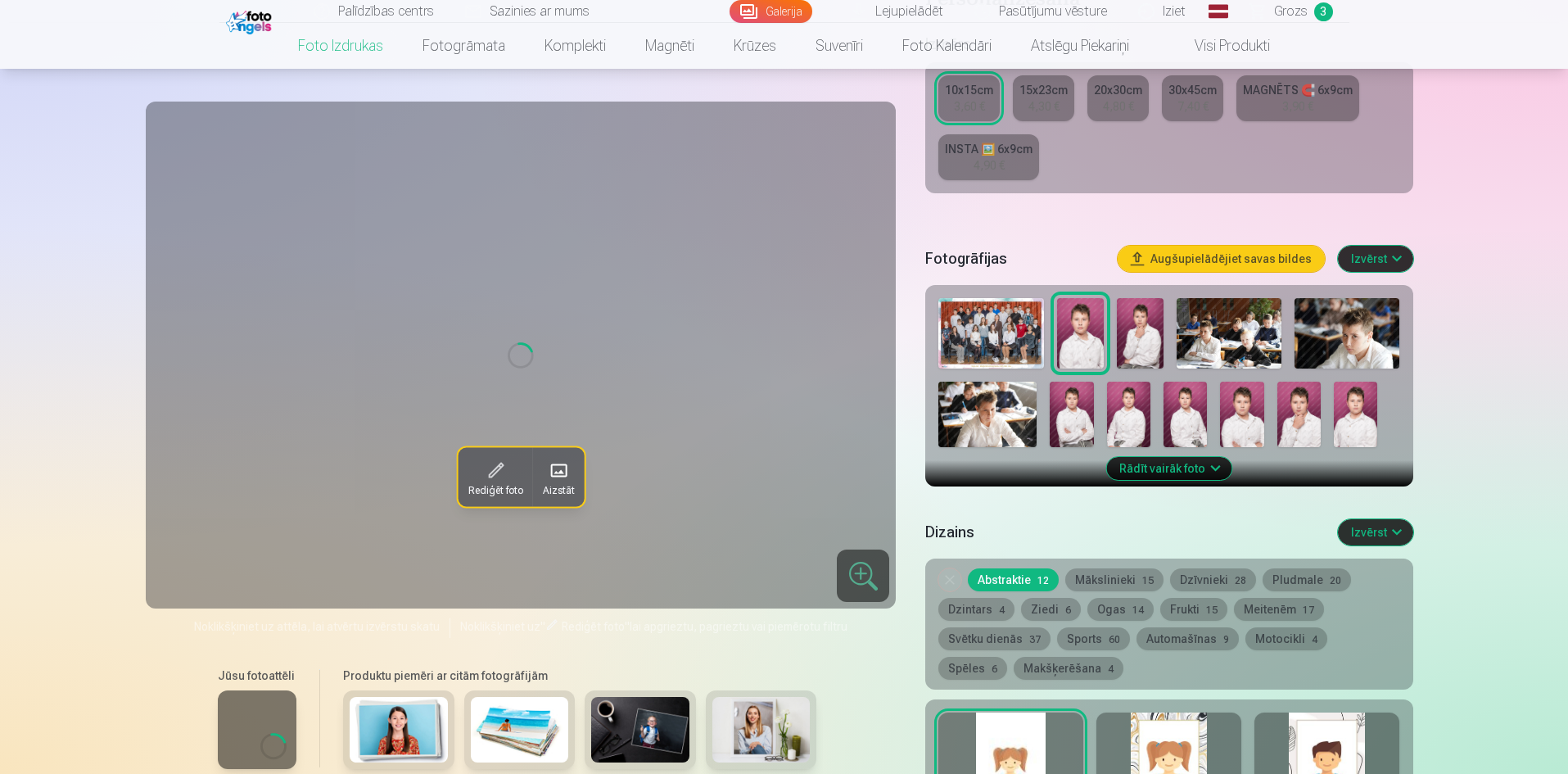
click at [1231, 339] on img at bounding box center [1229, 332] width 105 height 70
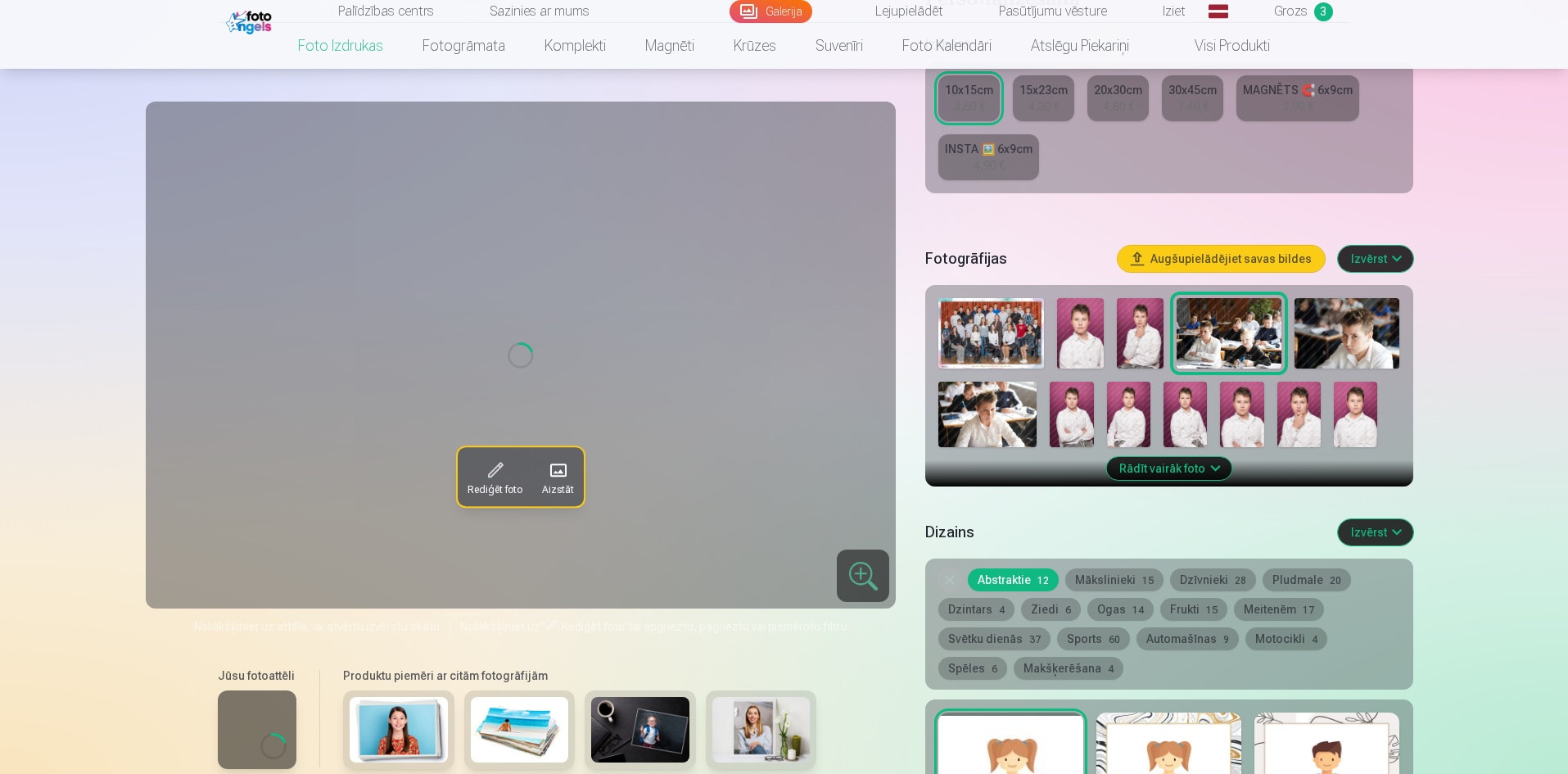
click at [1247, 433] on img at bounding box center [1241, 414] width 43 height 65
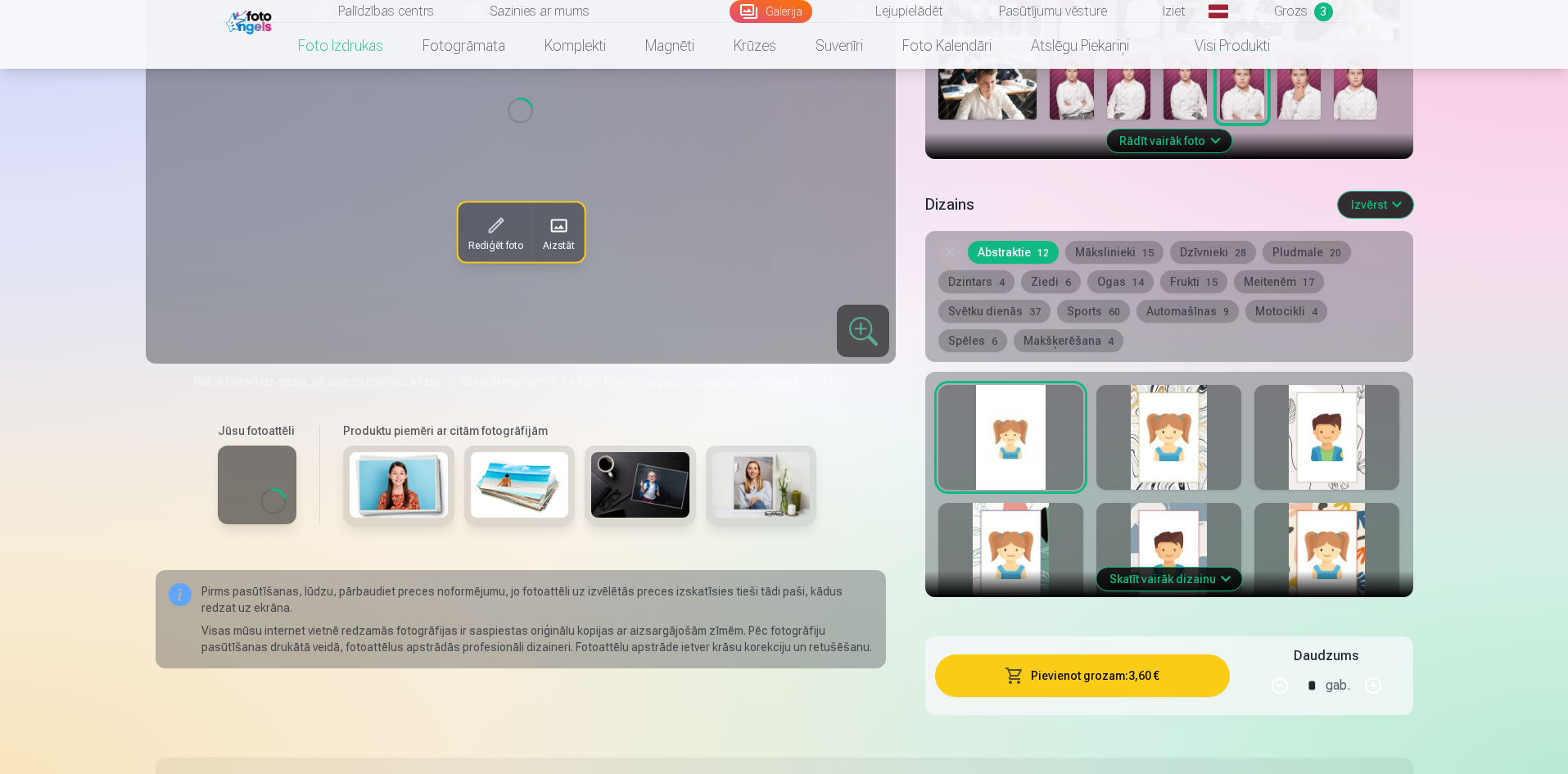
scroll to position [0, 0]
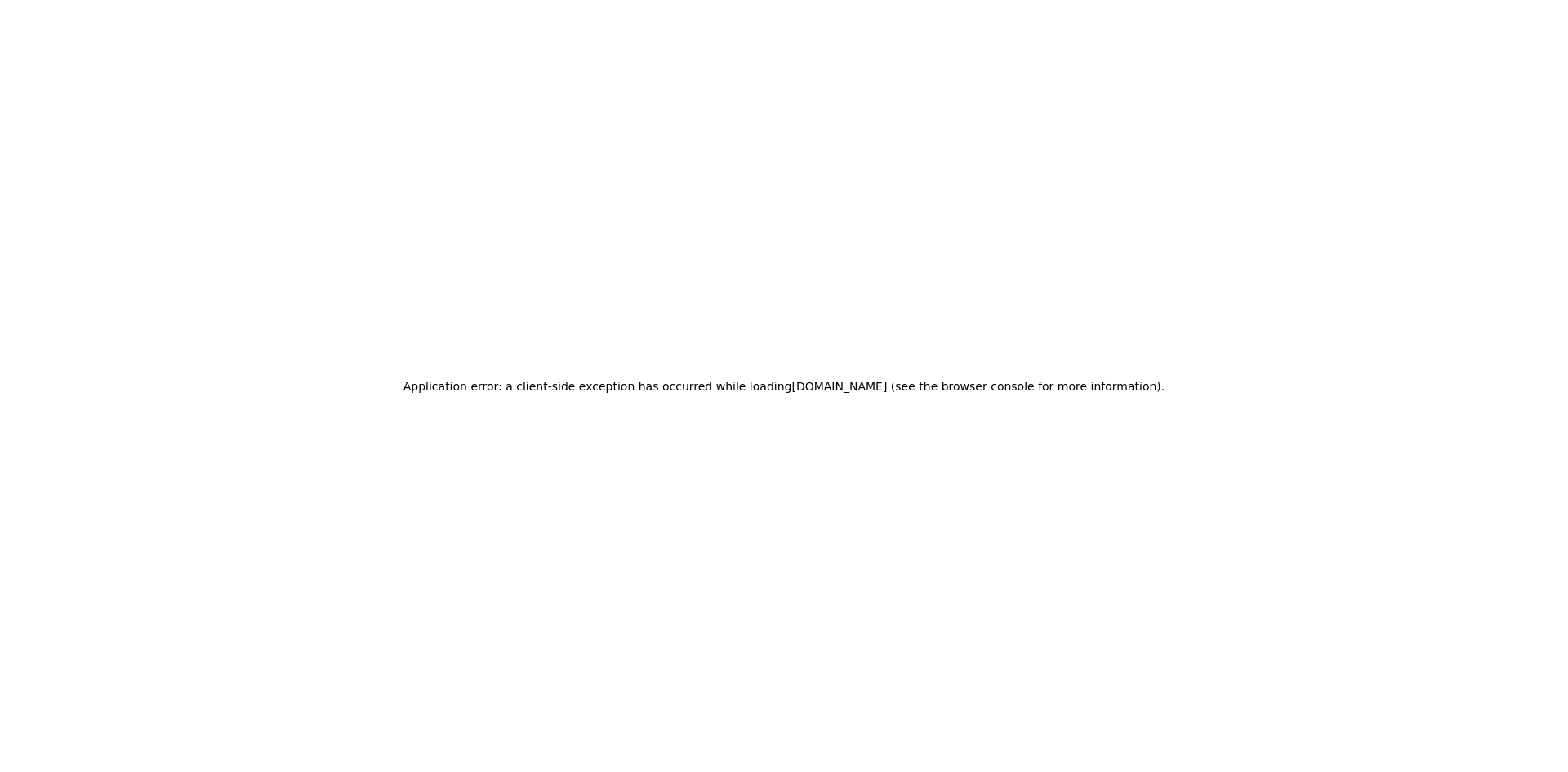
drag, startPoint x: 957, startPoint y: 286, endPoint x: 954, endPoint y: 301, distance: 15.3
click at [956, 286] on div "Application error: a client-side exception has occurred while loading 123foto.l…" at bounding box center [784, 386] width 1568 height 772
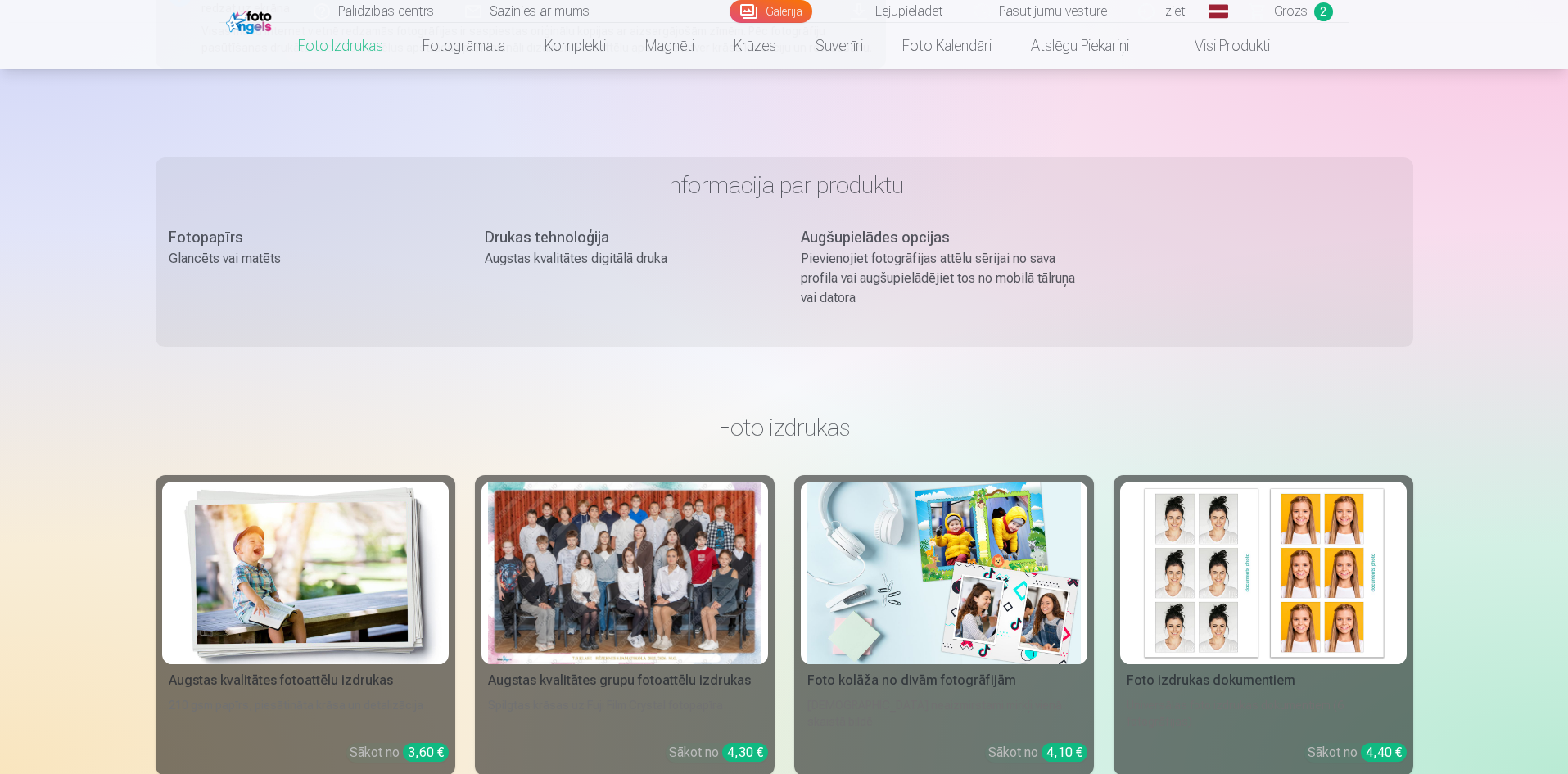
scroll to position [1146, 0]
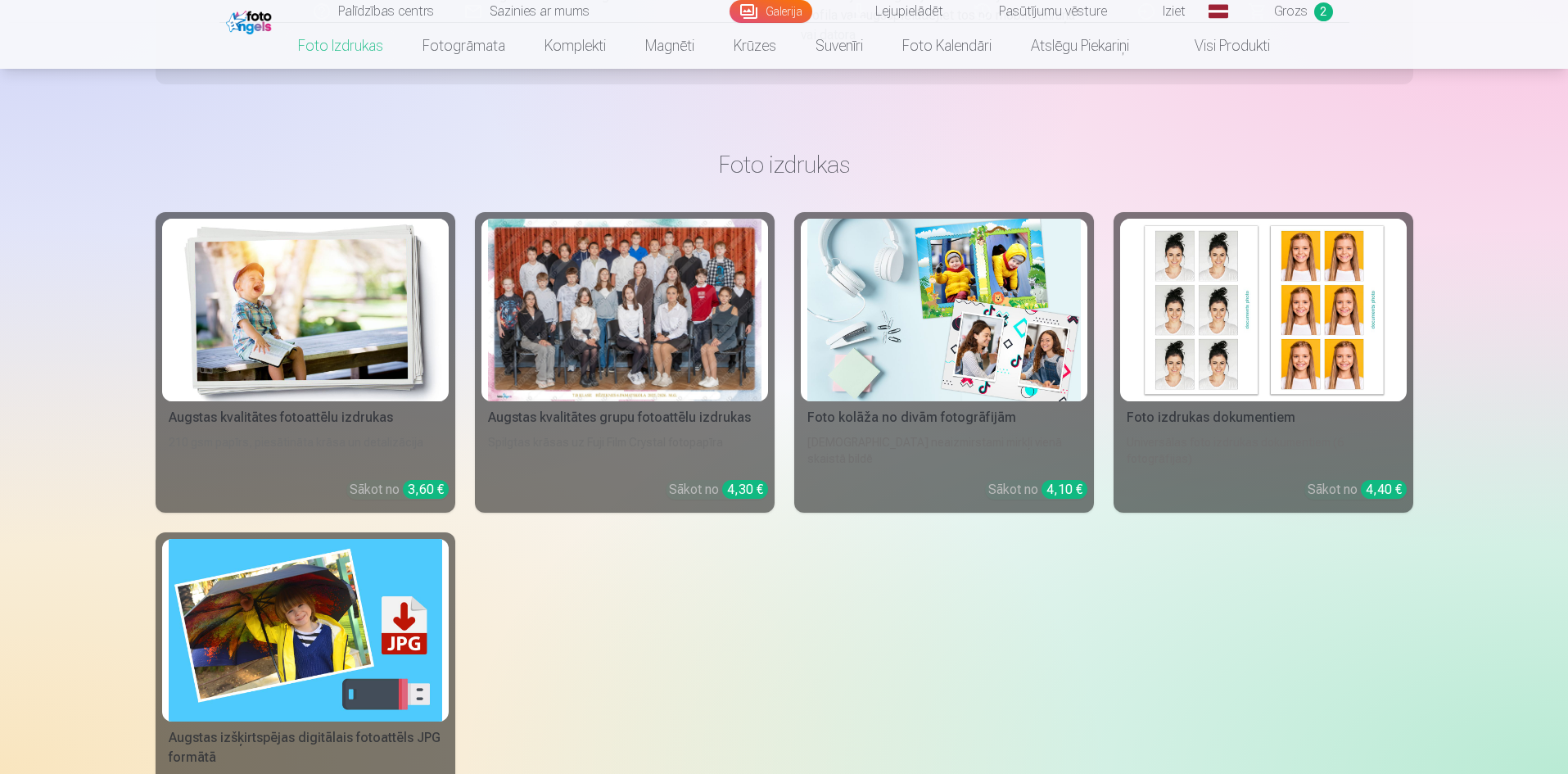
drag, startPoint x: 326, startPoint y: 358, endPoint x: 335, endPoint y: 363, distance: 10.3
click at [326, 358] on img at bounding box center [305, 310] width 274 height 183
